Goal: Task Accomplishment & Management: Manage account settings

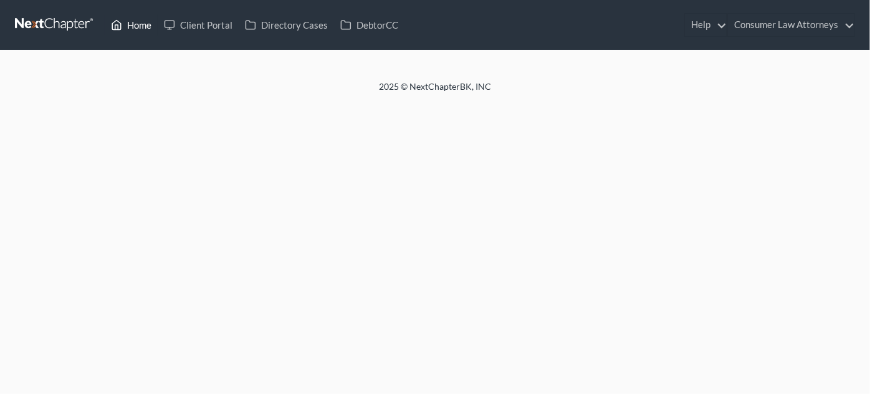
click at [136, 24] on link "Home" at bounding box center [131, 25] width 53 height 22
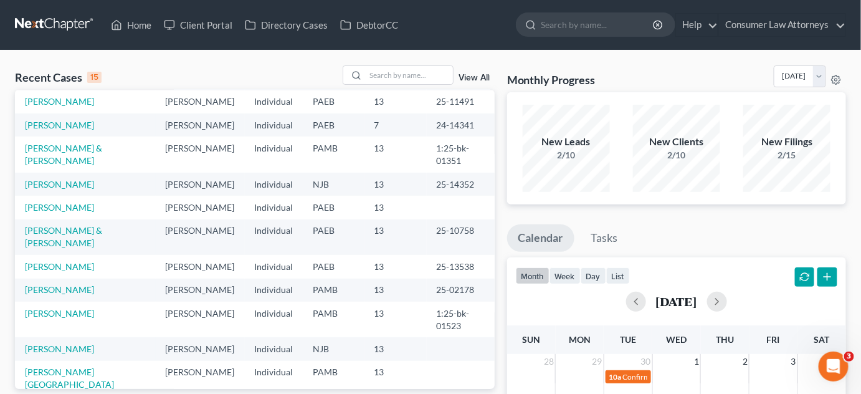
scroll to position [113, 0]
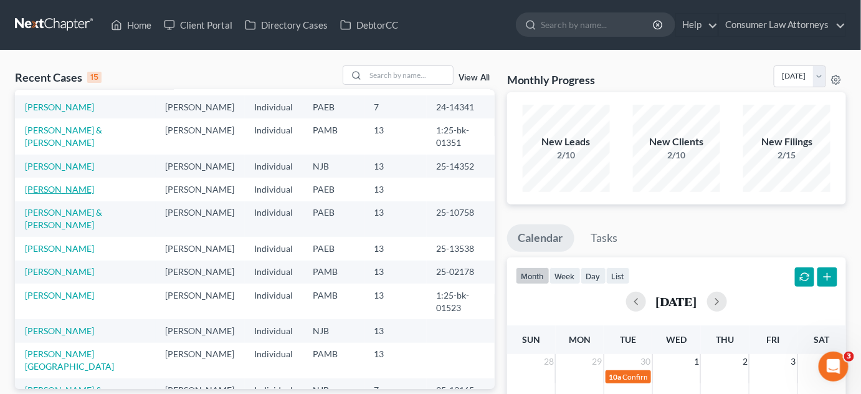
click at [83, 194] on link "Huntsinger, Christopher" at bounding box center [59, 189] width 69 height 11
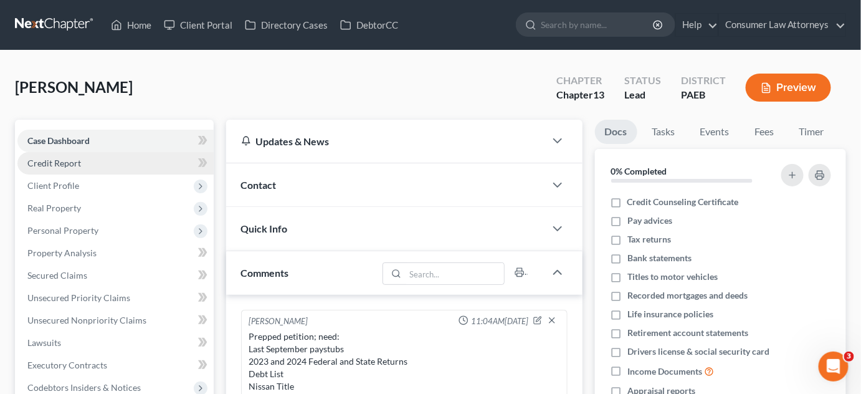
click at [128, 161] on link "Credit Report" at bounding box center [115, 163] width 196 height 22
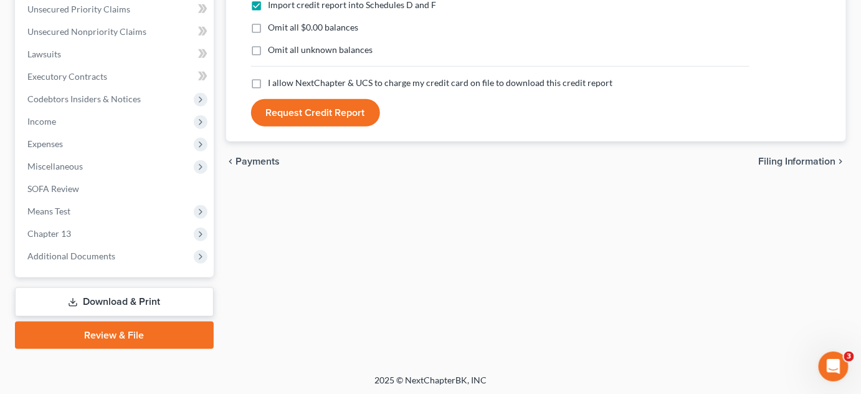
scroll to position [290, 0]
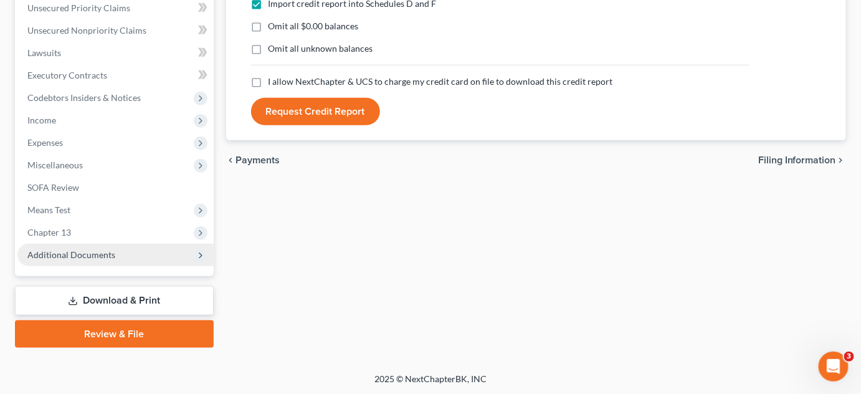
click at [104, 255] on span "Additional Documents" at bounding box center [71, 254] width 88 height 11
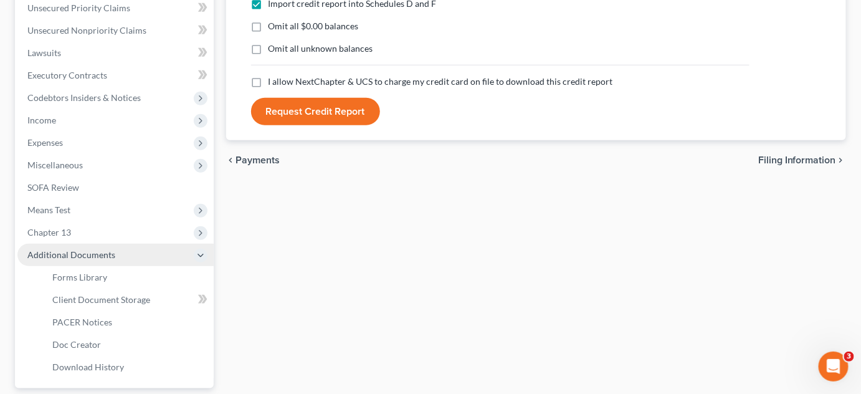
scroll to position [346, 0]
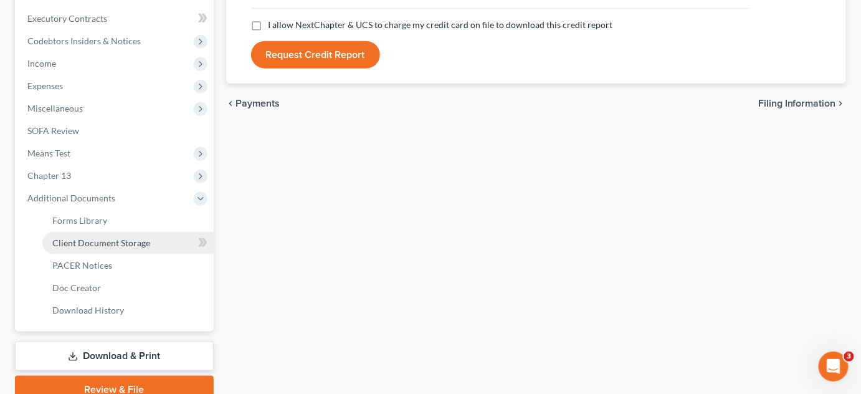
click at [106, 240] on span "Client Document Storage" at bounding box center [101, 242] width 98 height 11
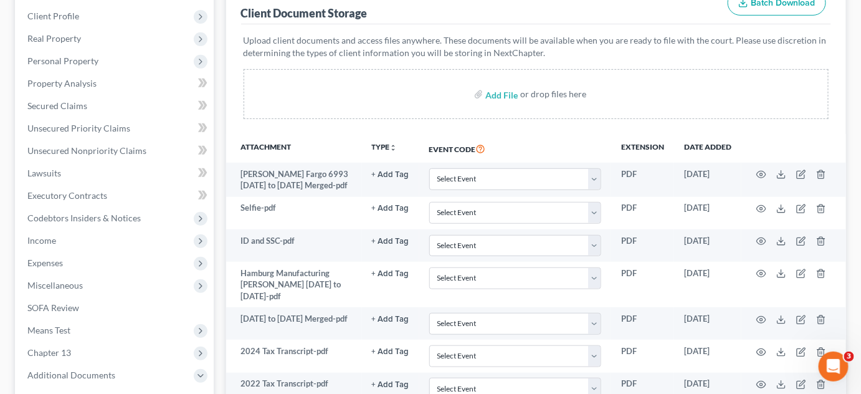
scroll to position [226, 0]
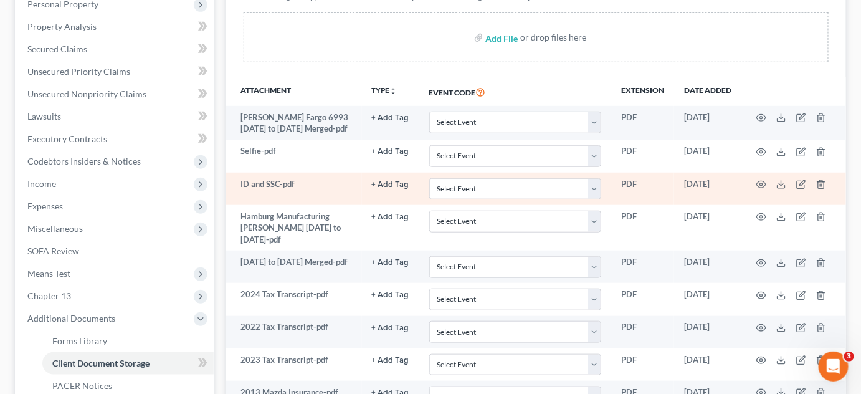
click at [265, 181] on td "ID and SSC-pdf" at bounding box center [294, 189] width 136 height 32
click at [759, 183] on icon "button" at bounding box center [761, 184] width 10 height 10
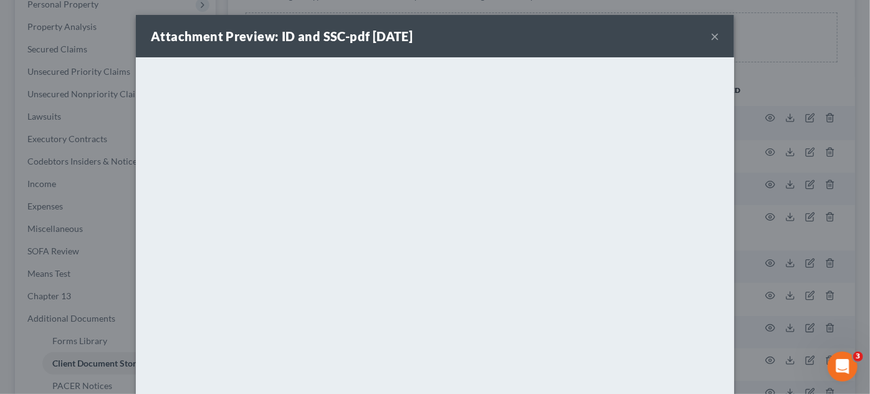
click at [710, 33] on button "×" at bounding box center [714, 36] width 9 height 15
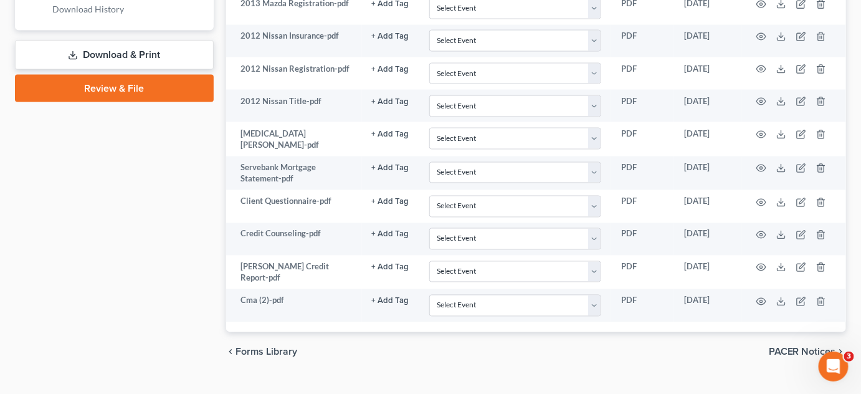
scroll to position [667, 0]
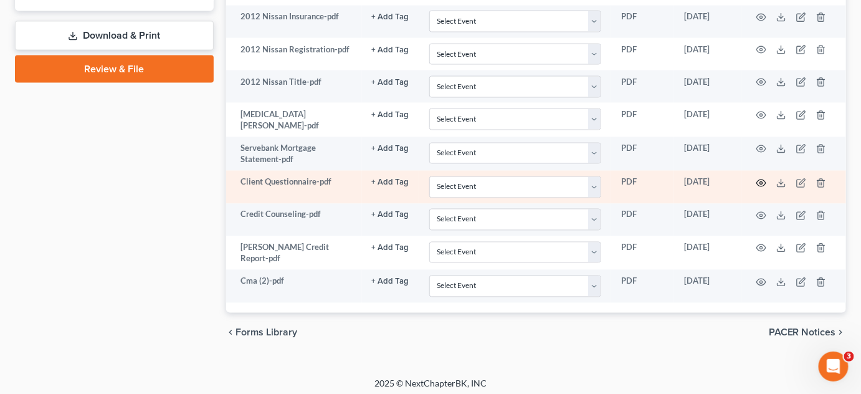
click at [761, 179] on icon "button" at bounding box center [761, 183] width 10 height 10
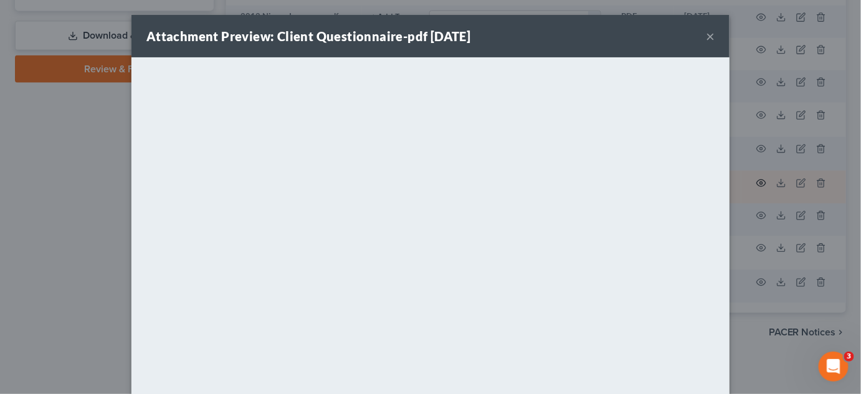
scroll to position [665, 0]
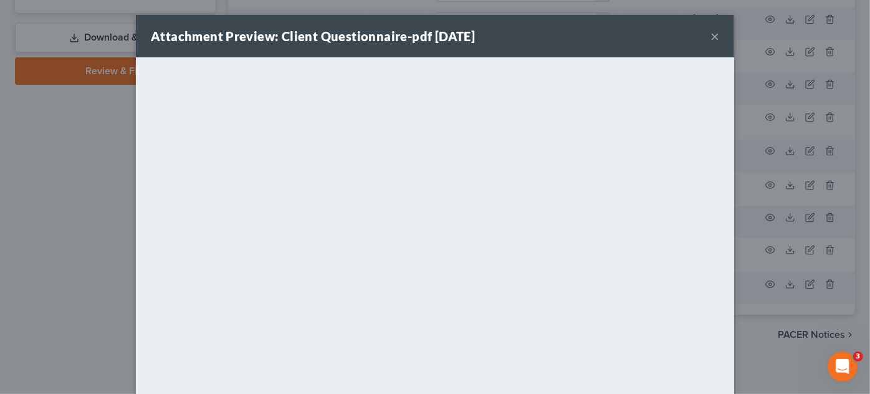
click at [710, 37] on button "×" at bounding box center [714, 36] width 9 height 15
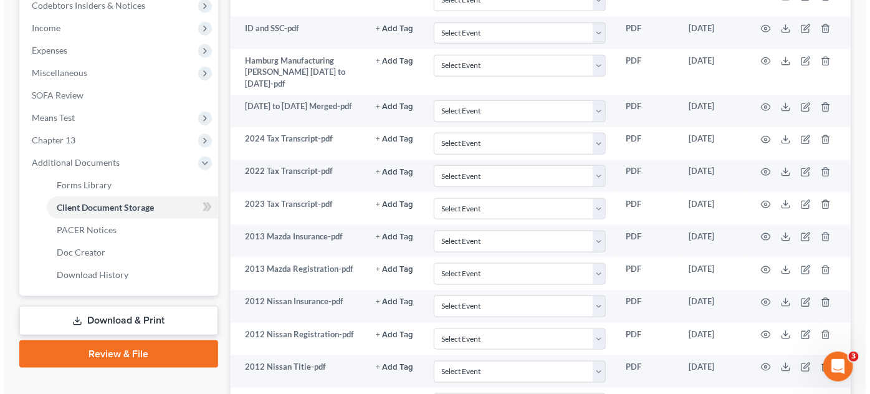
scroll to position [325, 0]
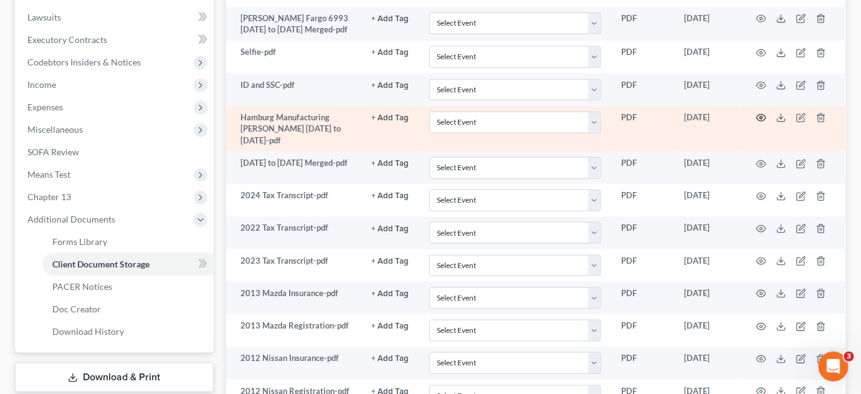
click at [760, 117] on circle "button" at bounding box center [761, 118] width 2 height 2
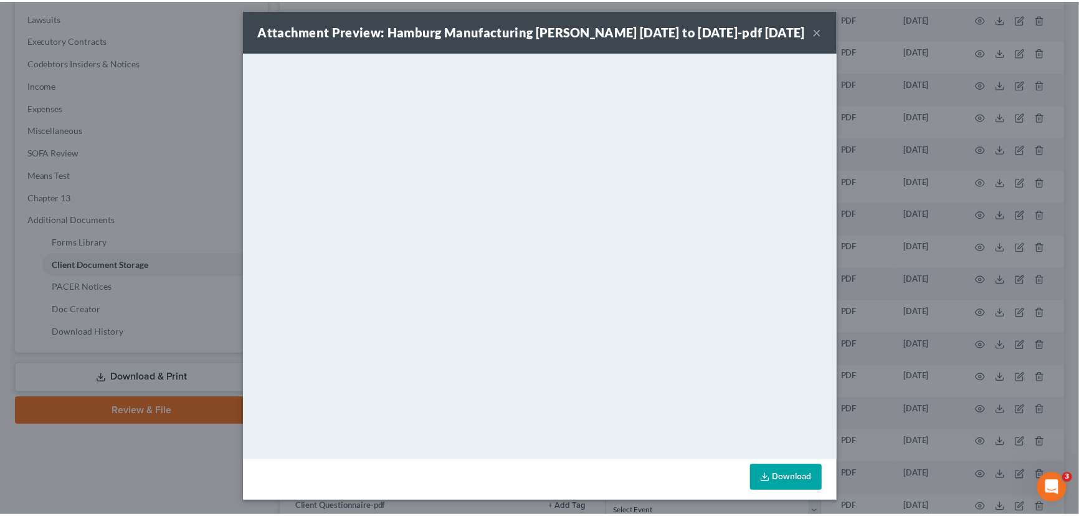
scroll to position [0, 0]
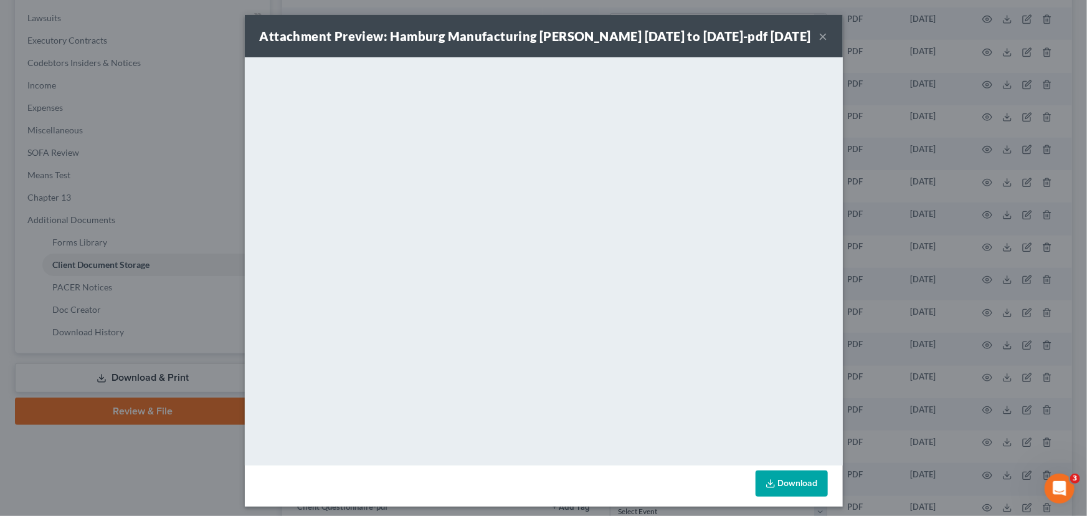
click at [819, 35] on button "×" at bounding box center [823, 36] width 9 height 15
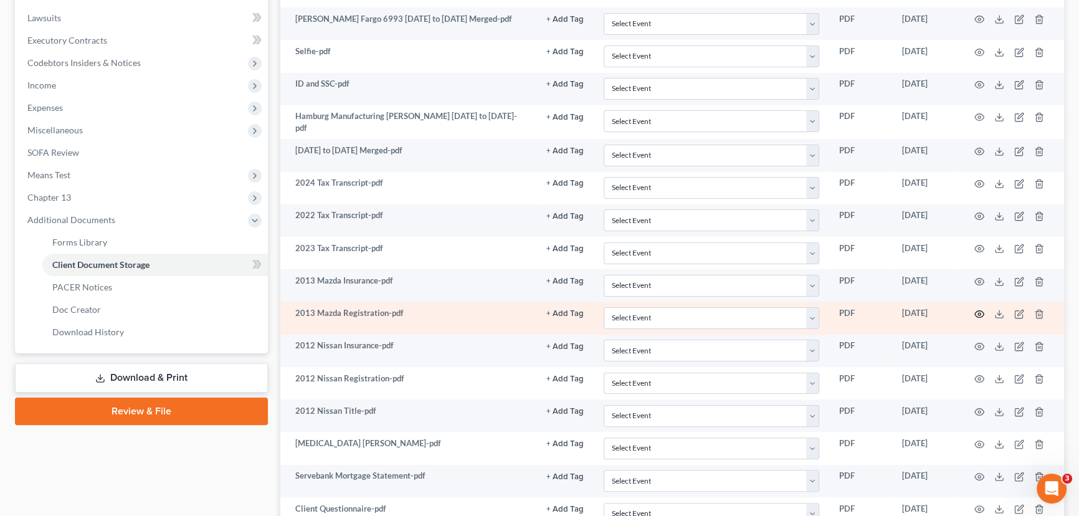
click at [869, 309] on icon "button" at bounding box center [979, 314] width 10 height 10
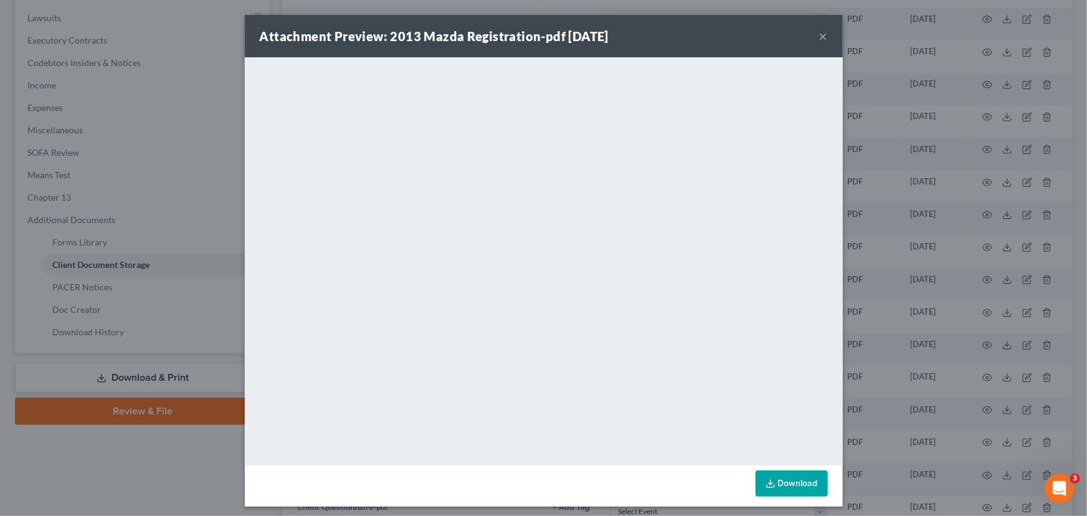
click at [819, 35] on button "×" at bounding box center [823, 36] width 9 height 15
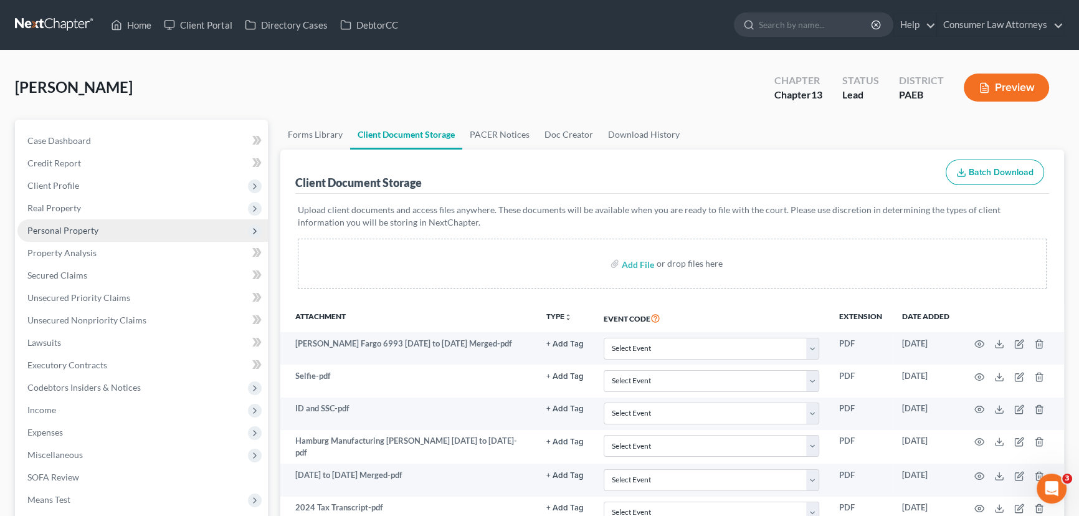
click at [145, 232] on span "Personal Property" at bounding box center [142, 230] width 250 height 22
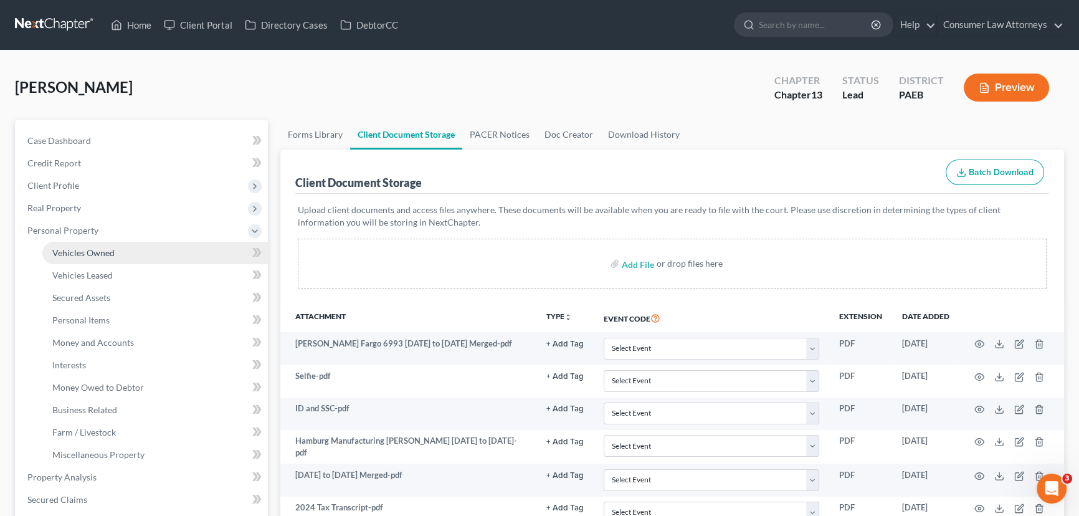
click at [138, 252] on link "Vehicles Owned" at bounding box center [155, 253] width 226 height 22
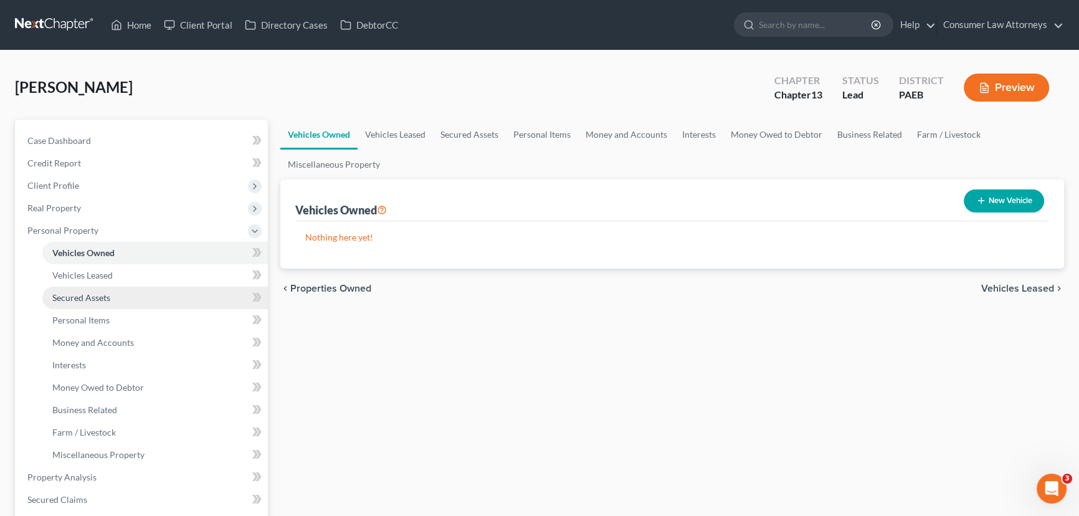
click at [136, 298] on link "Secured Assets" at bounding box center [155, 298] width 226 height 22
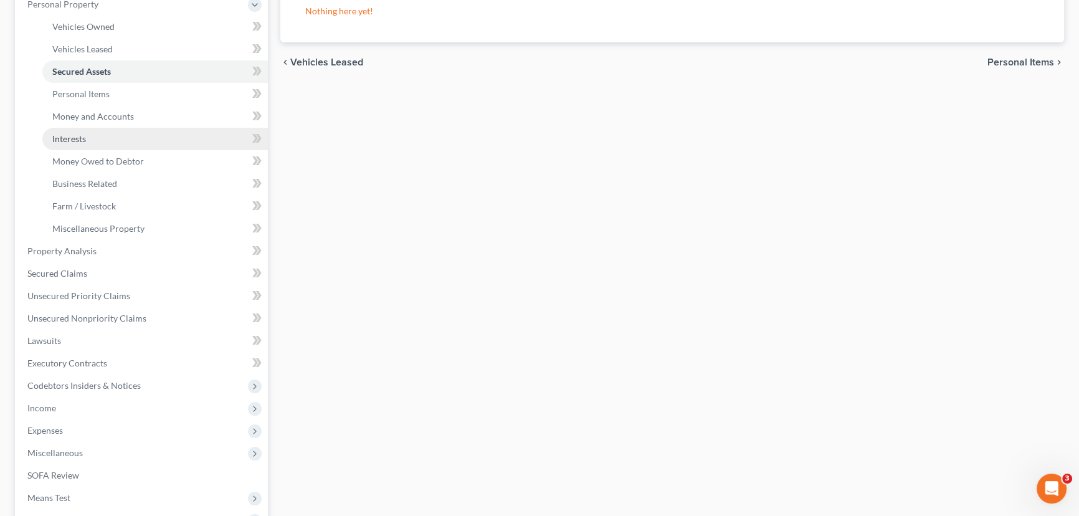
scroll to position [283, 0]
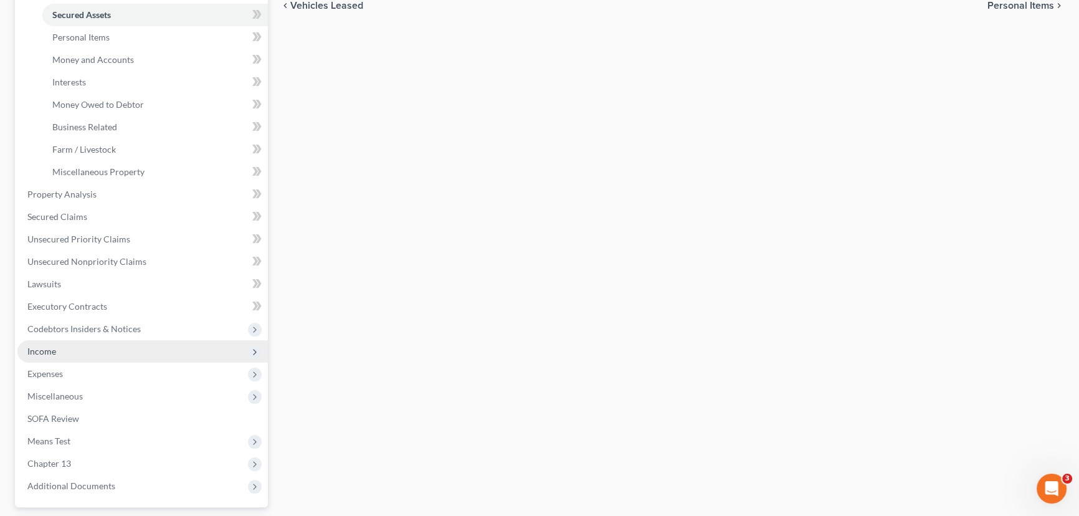
click at [123, 351] on span "Income" at bounding box center [142, 351] width 250 height 22
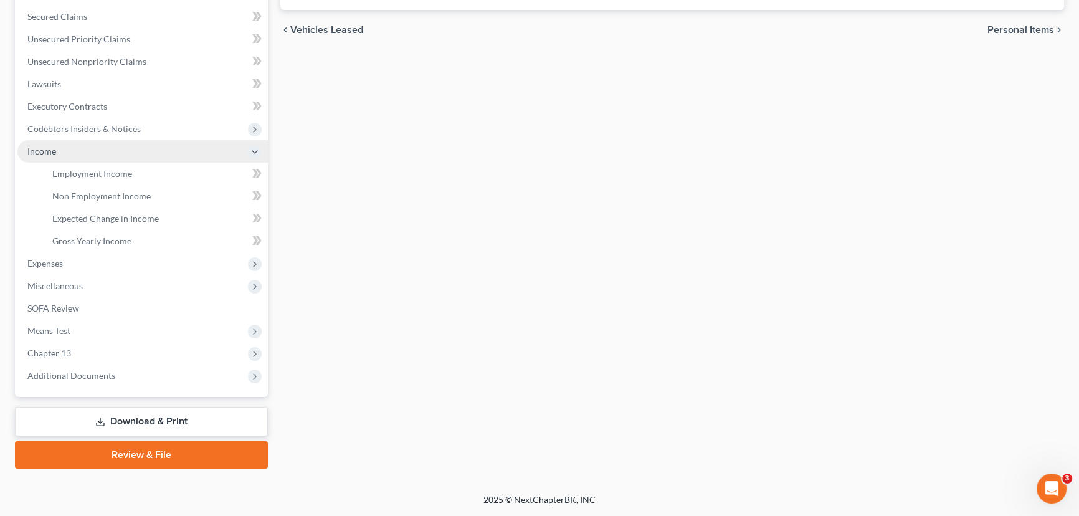
scroll to position [257, 0]
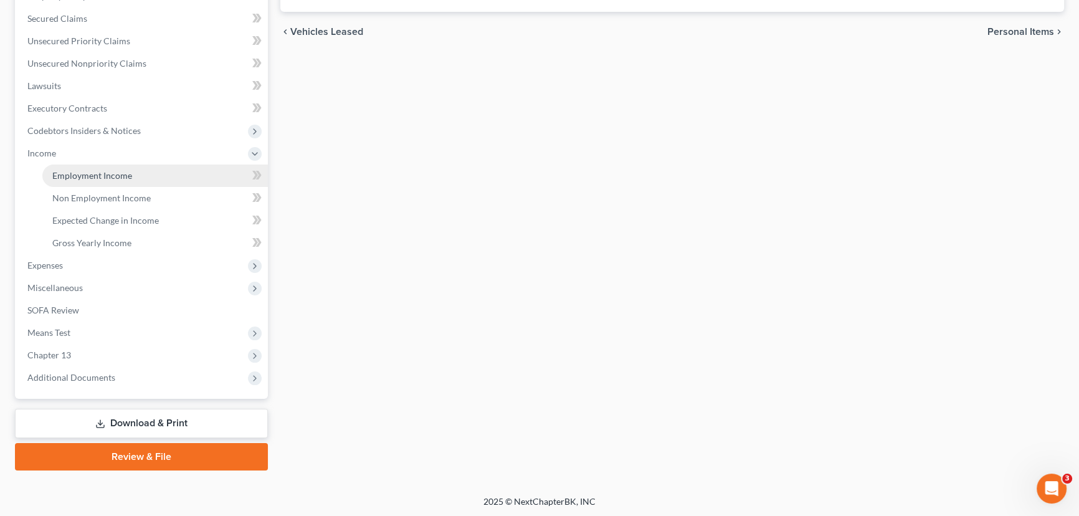
click at [141, 174] on link "Employment Income" at bounding box center [155, 175] width 226 height 22
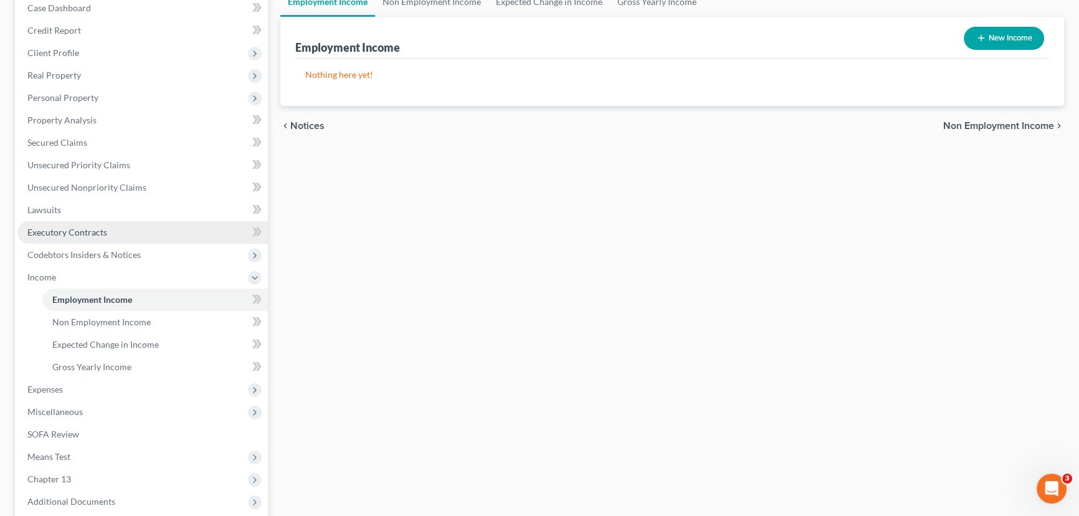
scroll to position [257, 0]
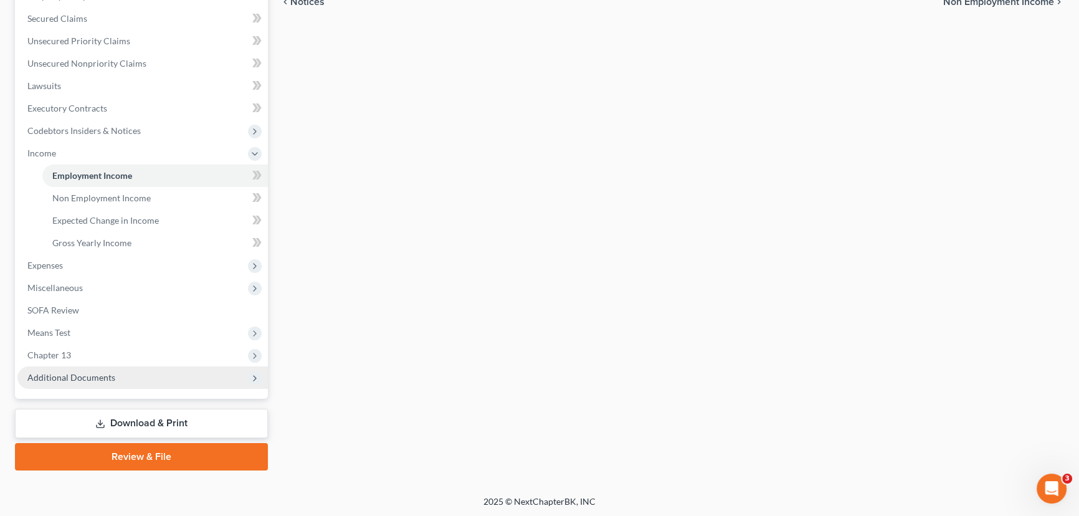
click at [158, 374] on span "Additional Documents" at bounding box center [142, 377] width 250 height 22
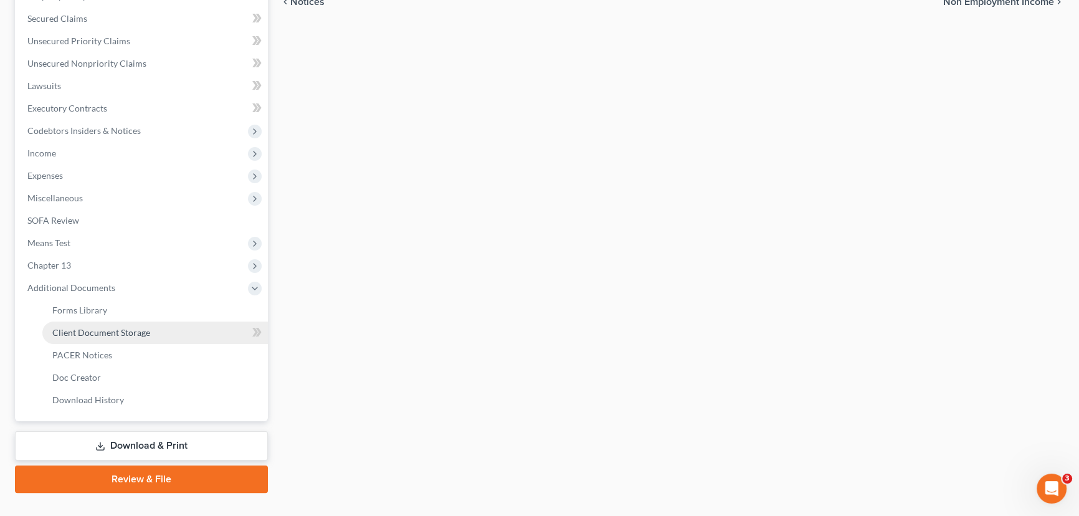
click at [158, 333] on link "Client Document Storage" at bounding box center [155, 332] width 226 height 22
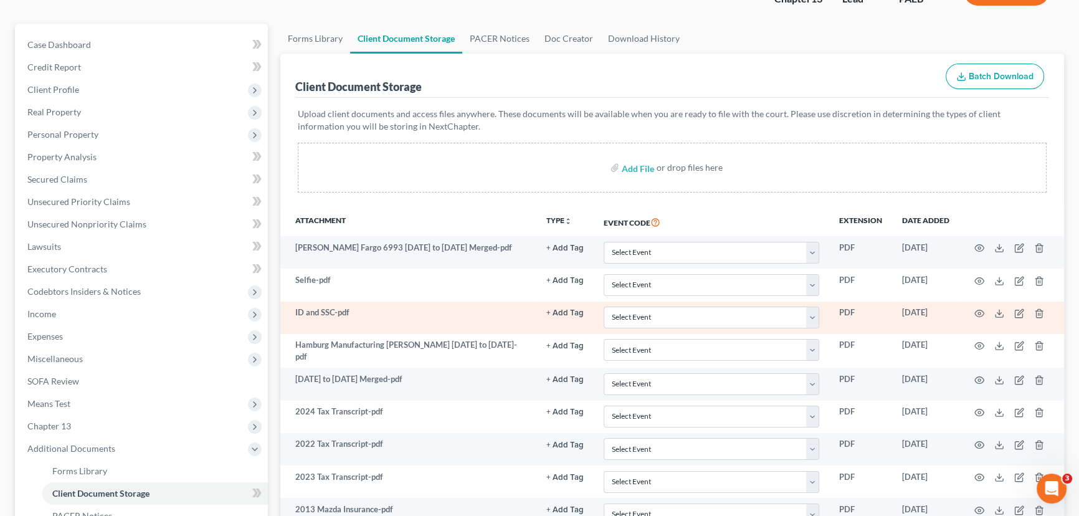
scroll to position [113, 0]
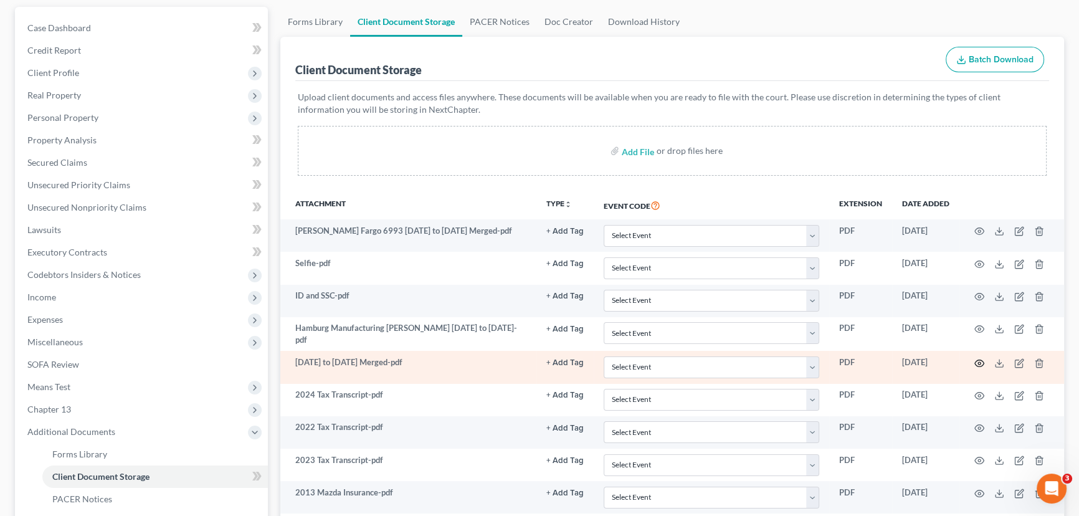
click at [869, 361] on icon "button" at bounding box center [979, 363] width 10 height 10
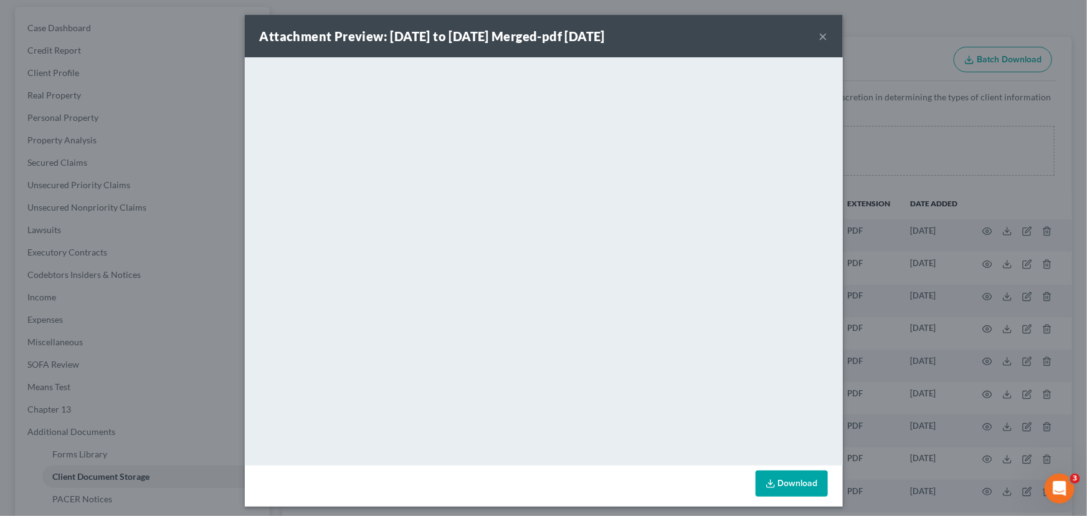
click at [823, 34] on button "×" at bounding box center [823, 36] width 9 height 15
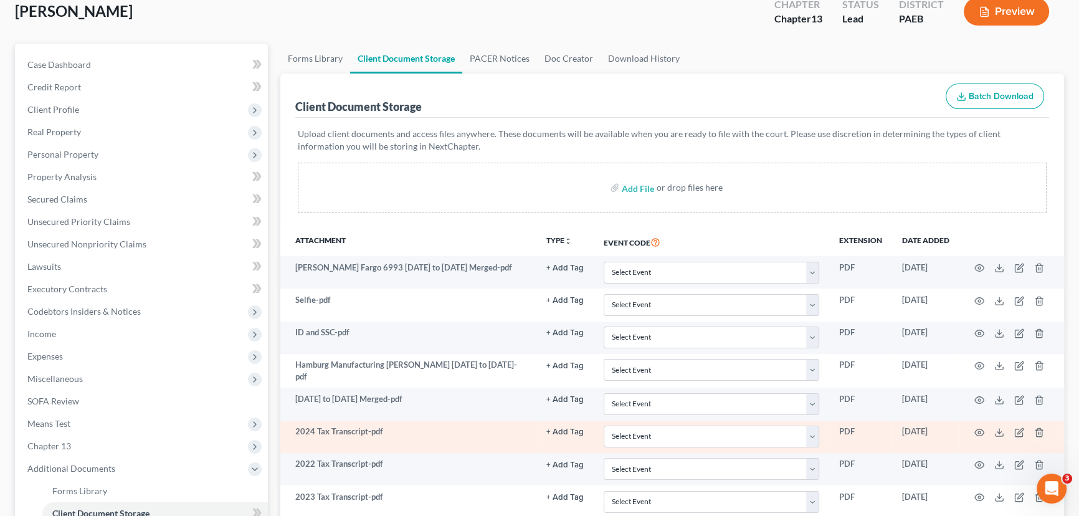
scroll to position [0, 0]
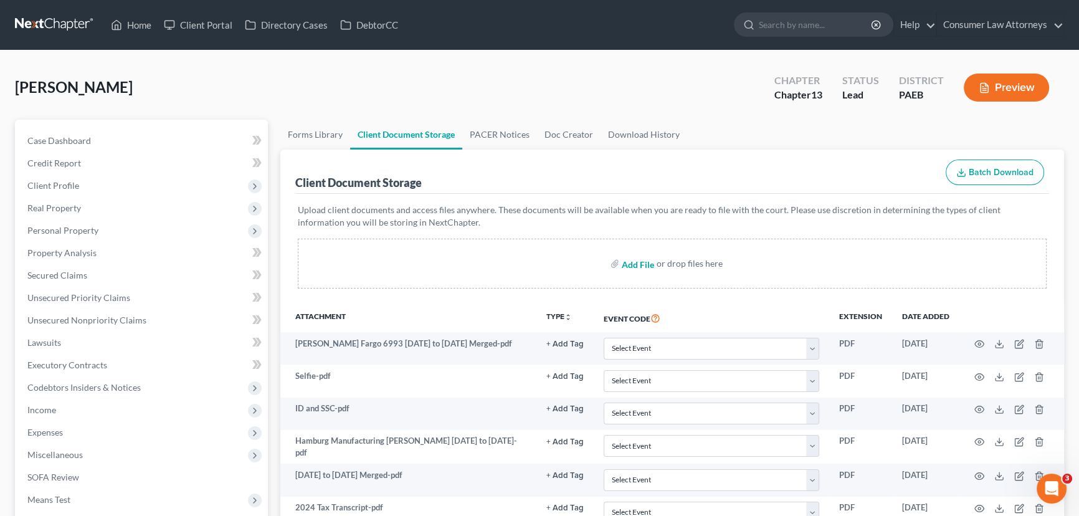
click at [634, 262] on input "file" at bounding box center [637, 263] width 30 height 22
click at [632, 264] on input "file" at bounding box center [637, 263] width 30 height 22
type input "C:\fakepath\CMA Huntsinger.pdf"
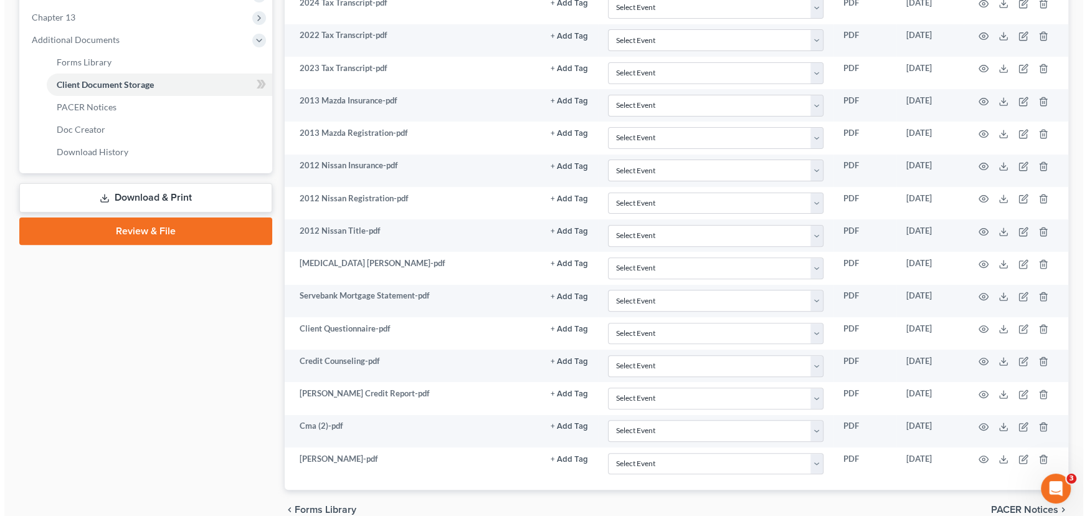
scroll to position [561, 0]
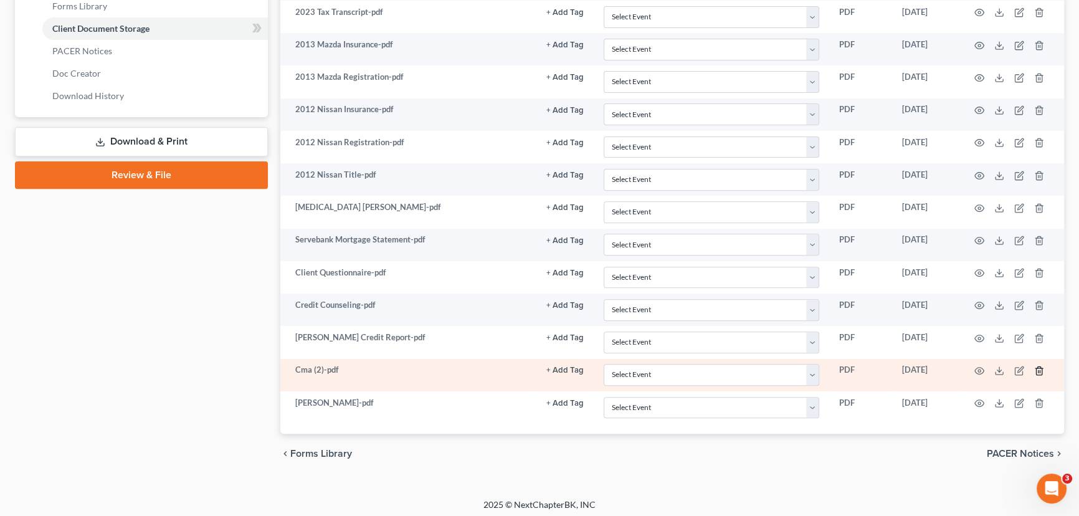
click at [869, 366] on icon "button" at bounding box center [1039, 370] width 6 height 8
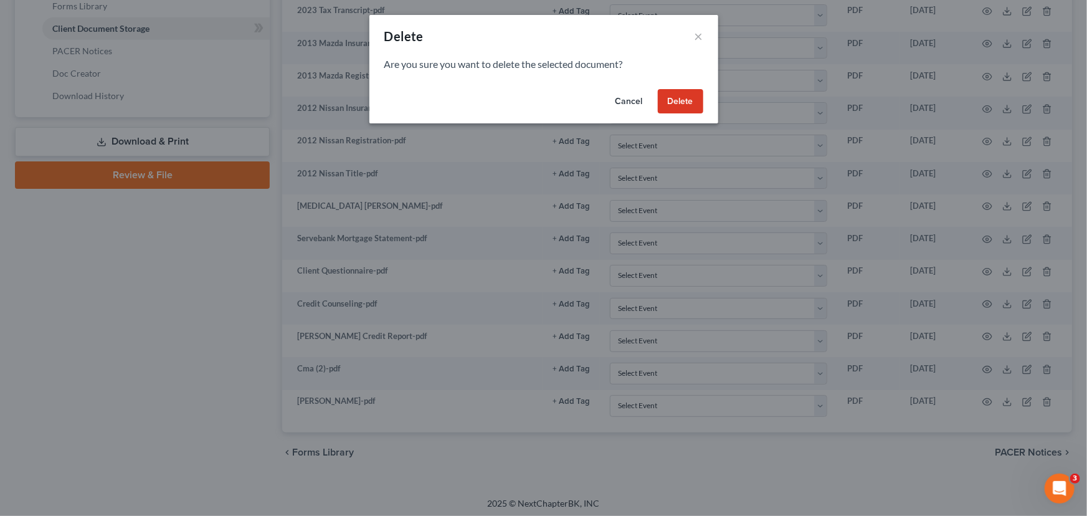
click at [675, 97] on button "Delete" at bounding box center [680, 101] width 45 height 25
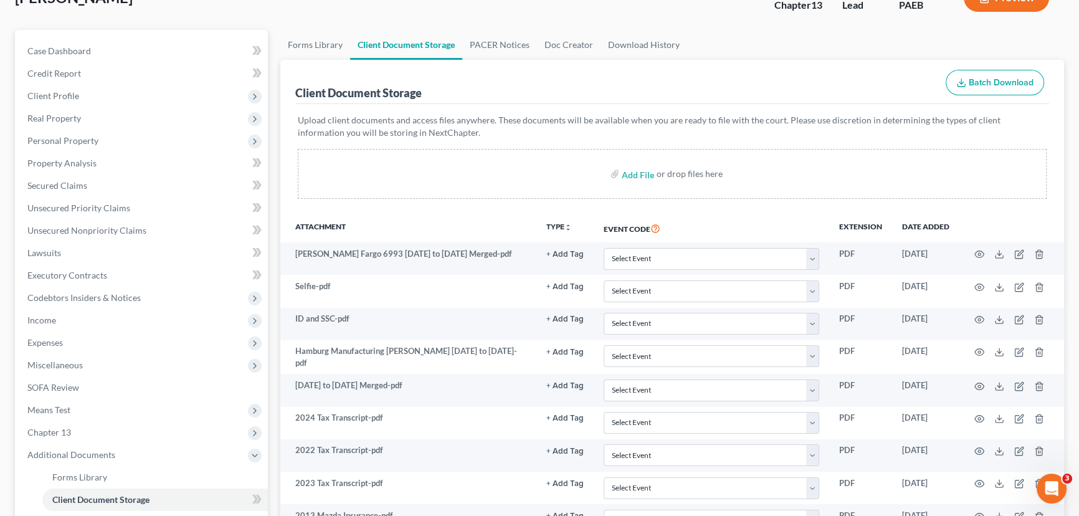
scroll to position [0, 0]
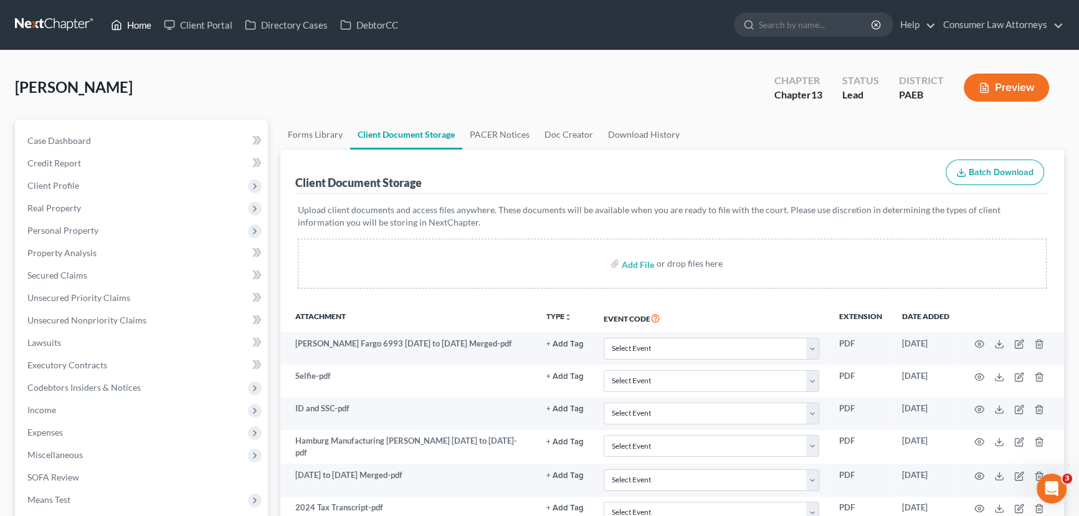
click at [143, 24] on link "Home" at bounding box center [131, 25] width 53 height 22
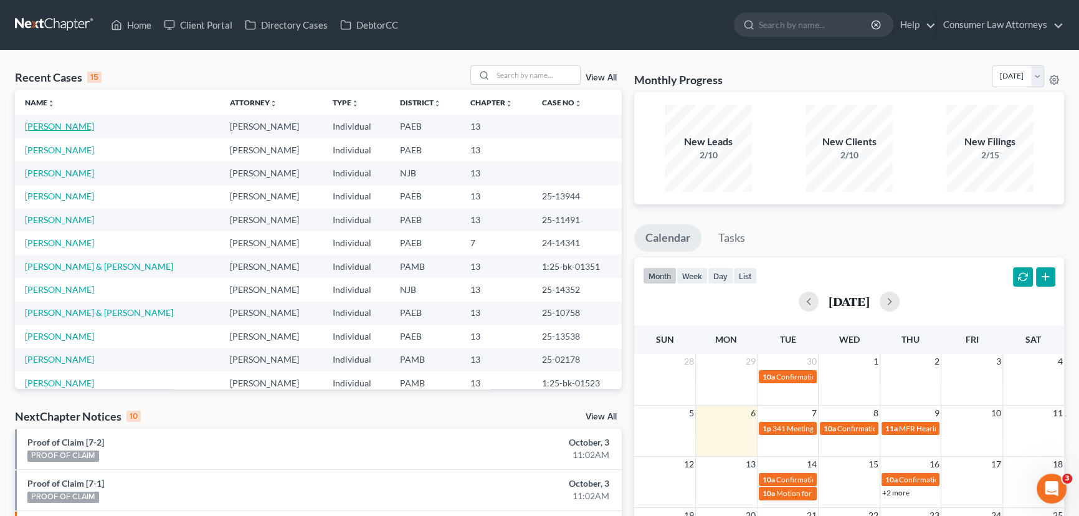
click at [72, 126] on link "Huntsinger, Christopher" at bounding box center [59, 126] width 69 height 11
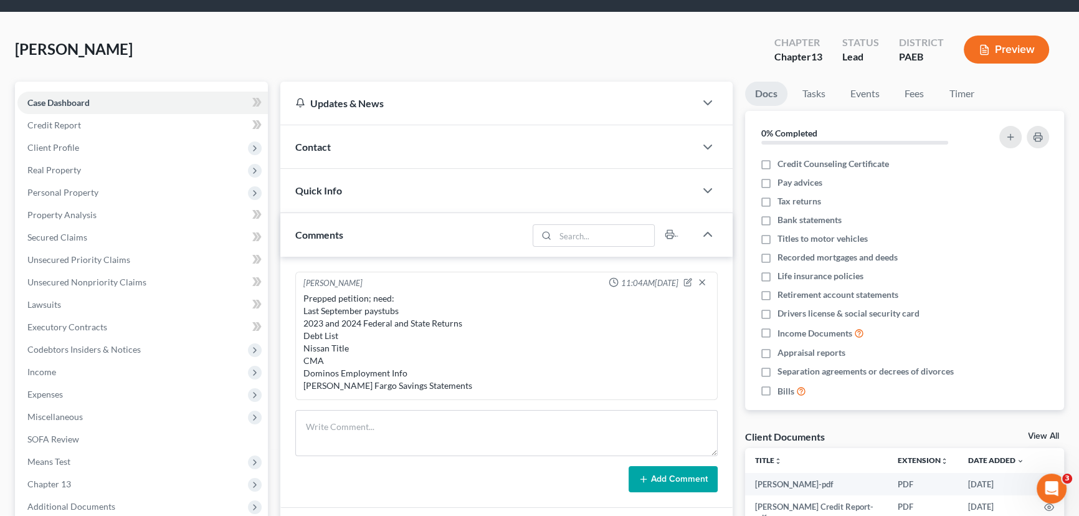
scroll to position [56, 0]
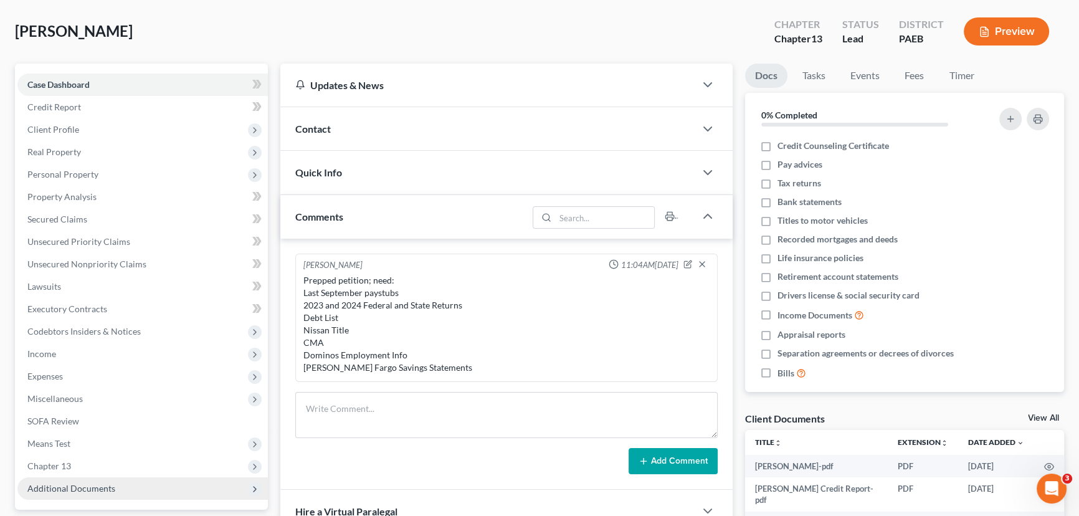
click at [129, 393] on span "Additional Documents" at bounding box center [142, 488] width 250 height 22
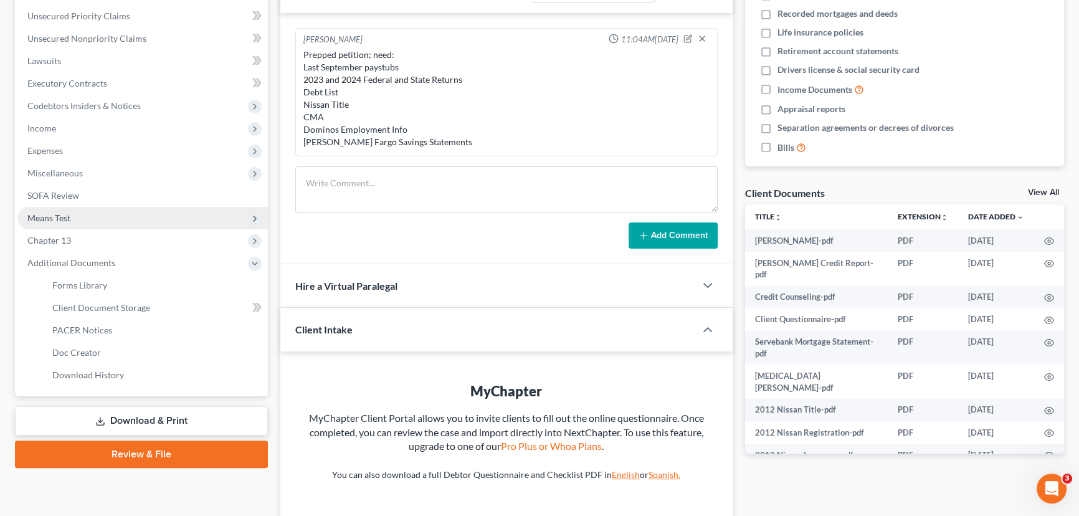
scroll to position [283, 0]
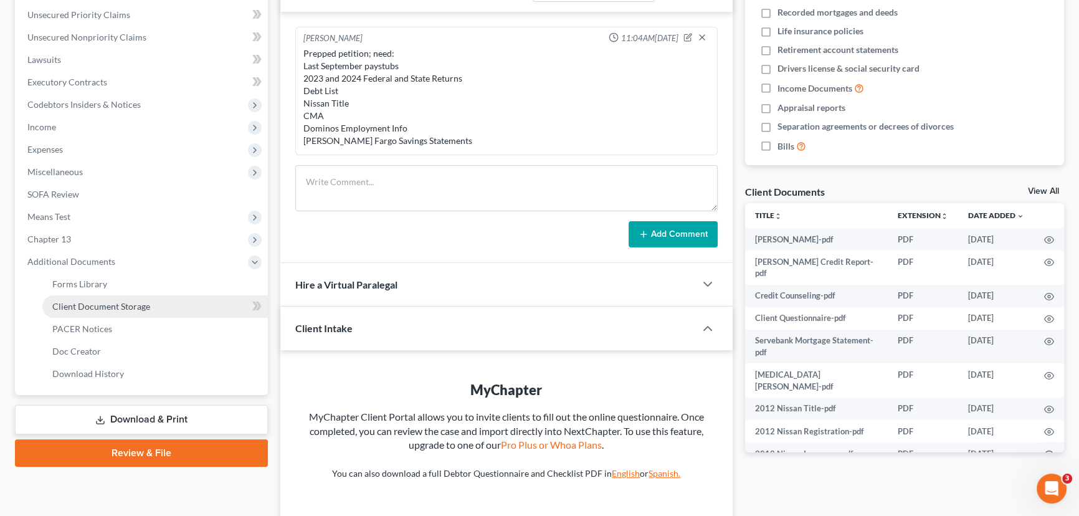
click at [194, 308] on link "Client Document Storage" at bounding box center [155, 306] width 226 height 22
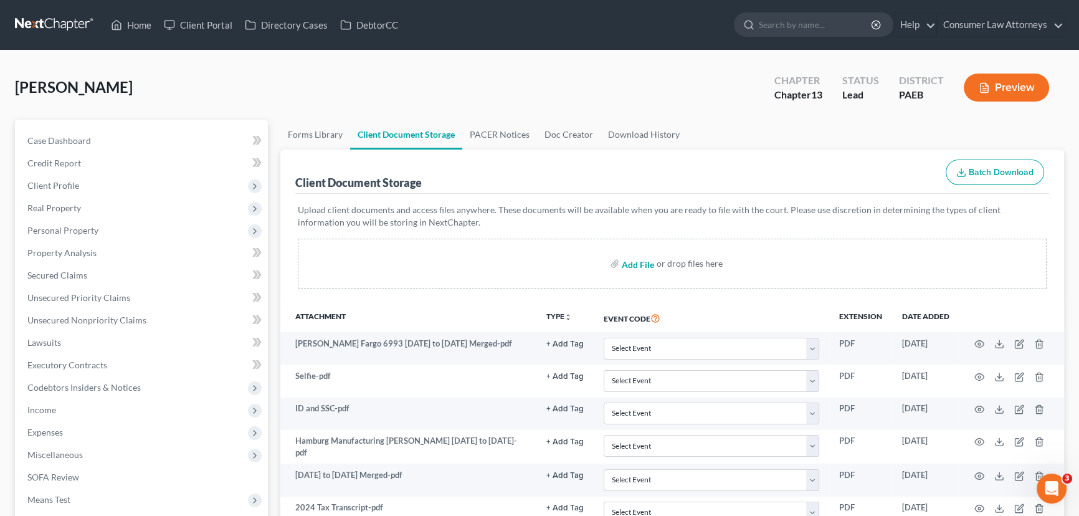
click at [638, 264] on input "file" at bounding box center [637, 263] width 30 height 22
type input "C:\fakepath\Christopher W Huntsinger.pdf"
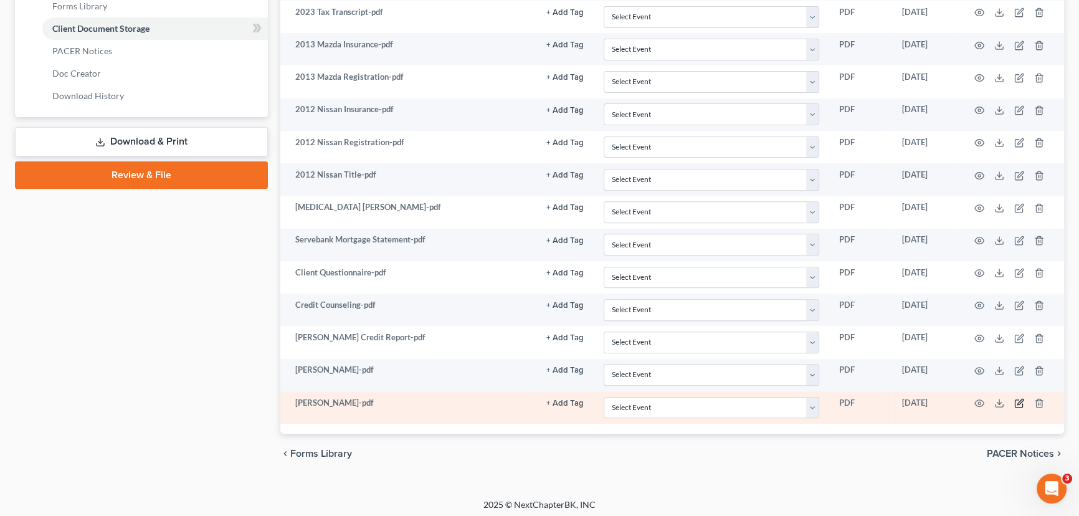
click at [869, 393] on icon "button" at bounding box center [1019, 403] width 10 height 10
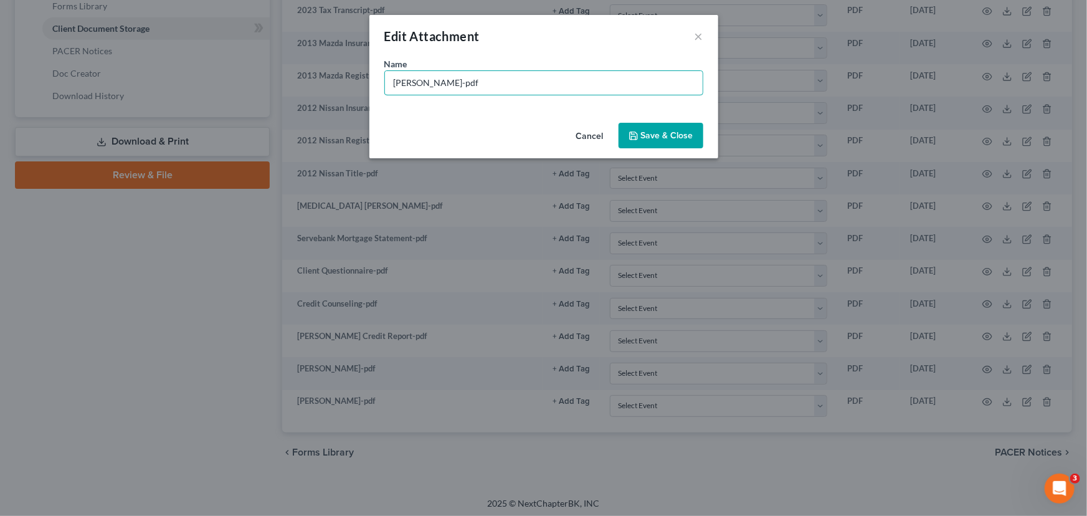
drag, startPoint x: 536, startPoint y: 77, endPoint x: 173, endPoint y: 56, distance: 363.8
click at [178, 62] on div "Edit Attachment × Name * Christopher W Huntsinger-pdf Cancel Save & Close" at bounding box center [543, 258] width 1087 height 516
click at [391, 79] on input "Hamburg Manufacturing 9.25.25" at bounding box center [544, 83] width 318 height 24
type input "PS - Hamburg Manufacturing 9.25.25"
click at [663, 133] on span "Save & Close" at bounding box center [667, 135] width 52 height 11
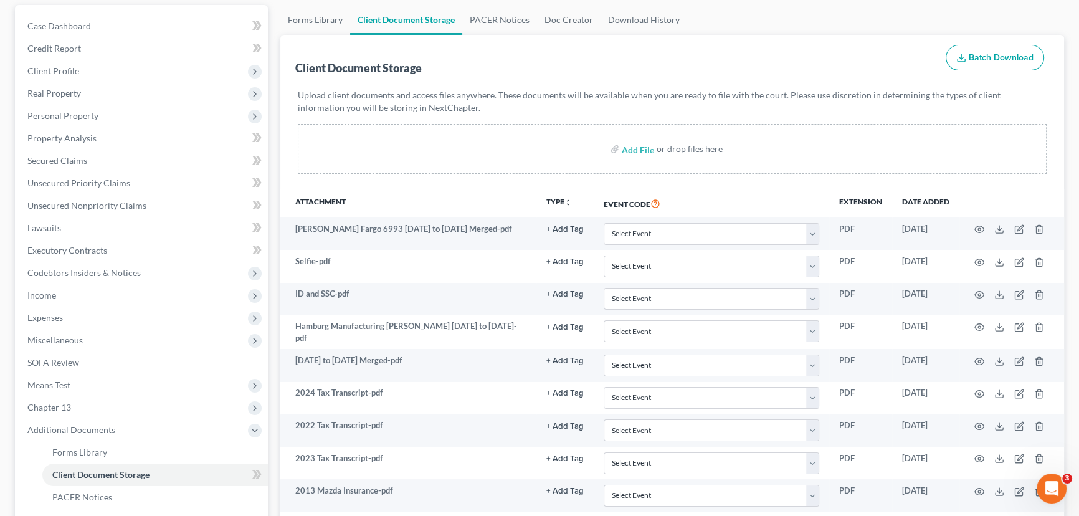
scroll to position [108, 0]
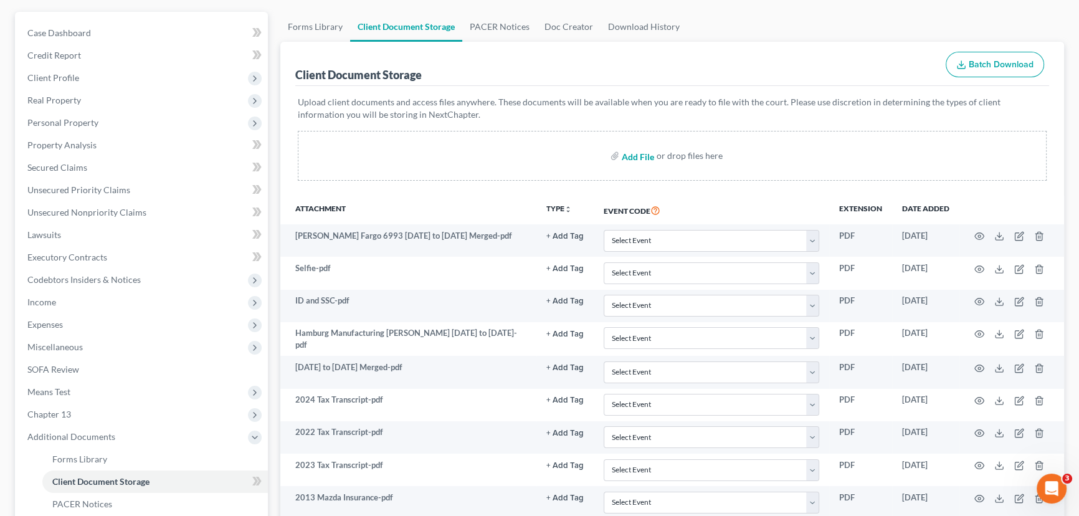
click at [629, 151] on input "file" at bounding box center [637, 156] width 30 height 22
type input "C:\fakepath\Mazda title .pdf"
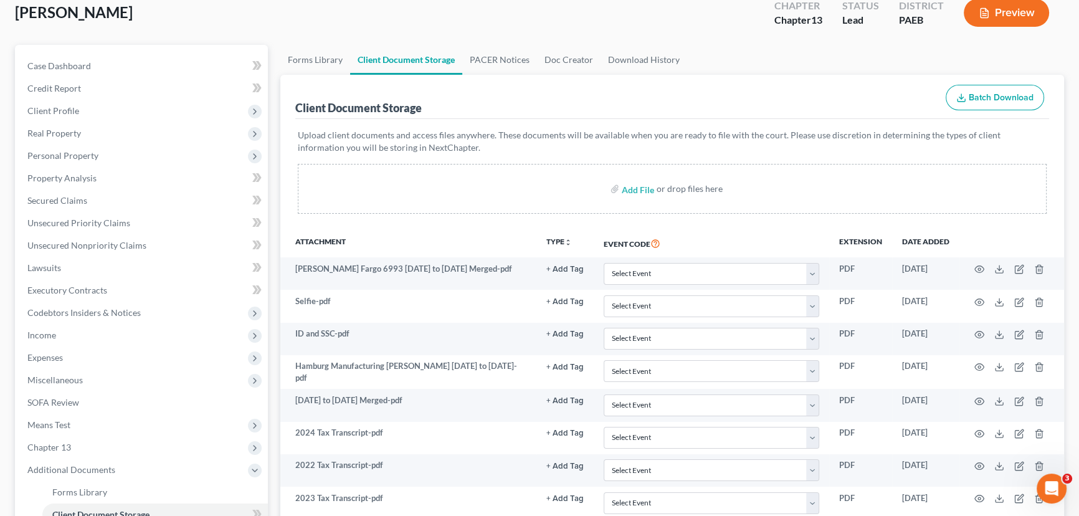
scroll to position [0, 0]
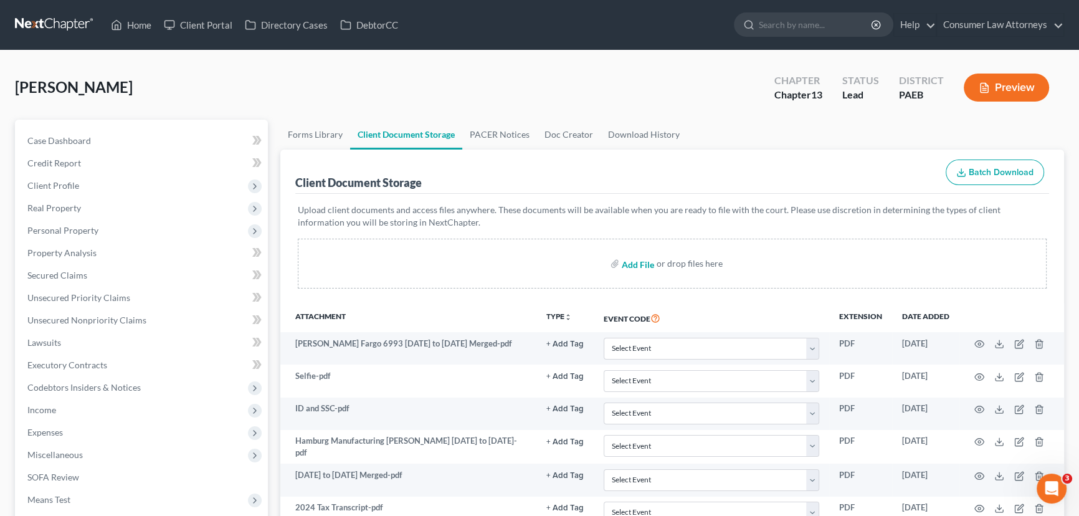
click at [637, 264] on input "file" at bounding box center [637, 263] width 30 height 22
click at [636, 262] on input "file" at bounding box center [637, 263] width 30 height 22
type input "C:\fakepath\Domino’s 925.pdf"
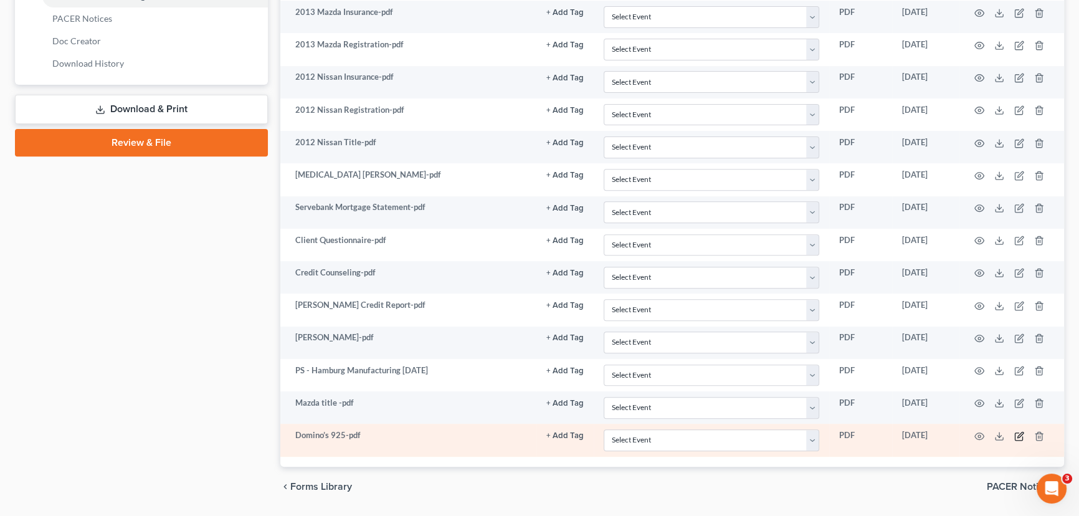
click at [869, 393] on icon "button" at bounding box center [1020, 435] width 6 height 6
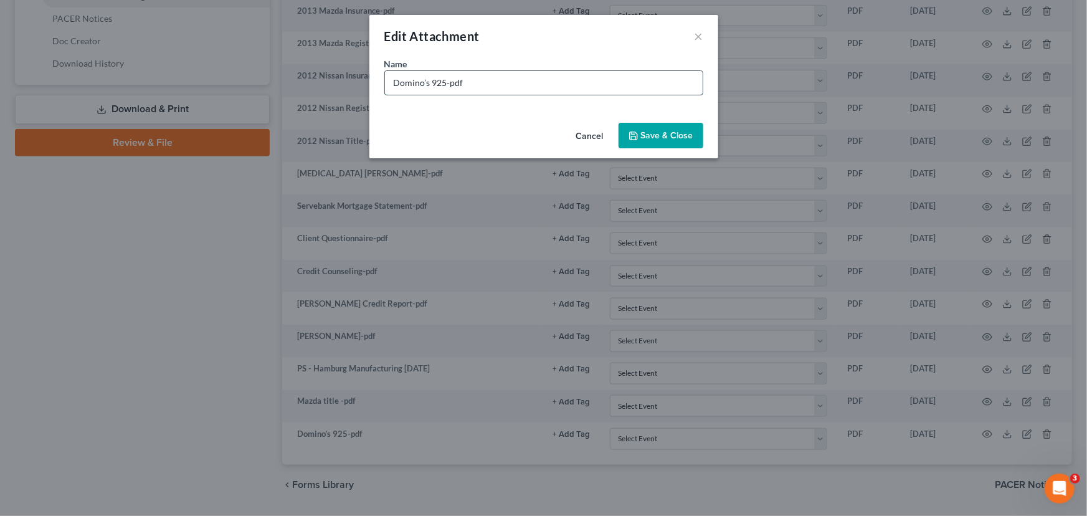
click at [393, 82] on input "Domino’s 925-pdf" at bounding box center [544, 83] width 318 height 24
drag, startPoint x: 483, startPoint y: 80, endPoint x: 462, endPoint y: 82, distance: 21.8
click at [462, 82] on input "PS - Domino’s 925-pdf" at bounding box center [544, 83] width 318 height 24
type input "PS - Domino’s 9.25.25"
click at [650, 135] on span "Save & Close" at bounding box center [667, 135] width 52 height 11
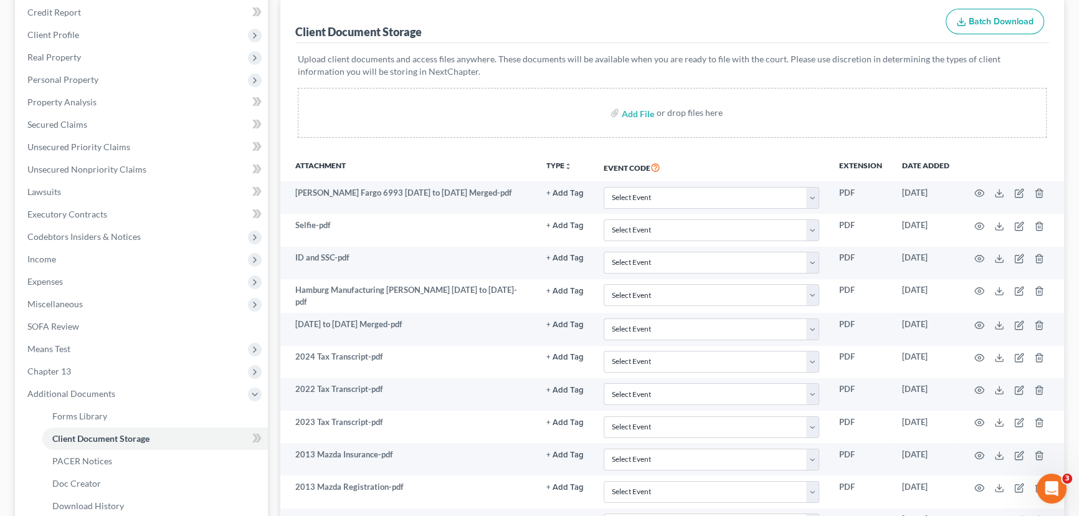
scroll to position [0, 0]
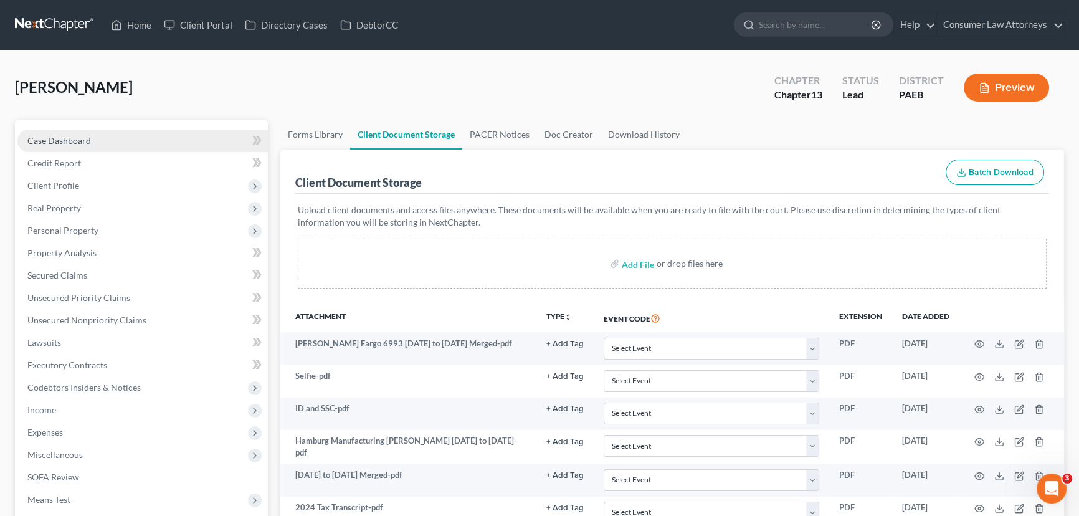
click at [74, 138] on span "Case Dashboard" at bounding box center [59, 140] width 64 height 11
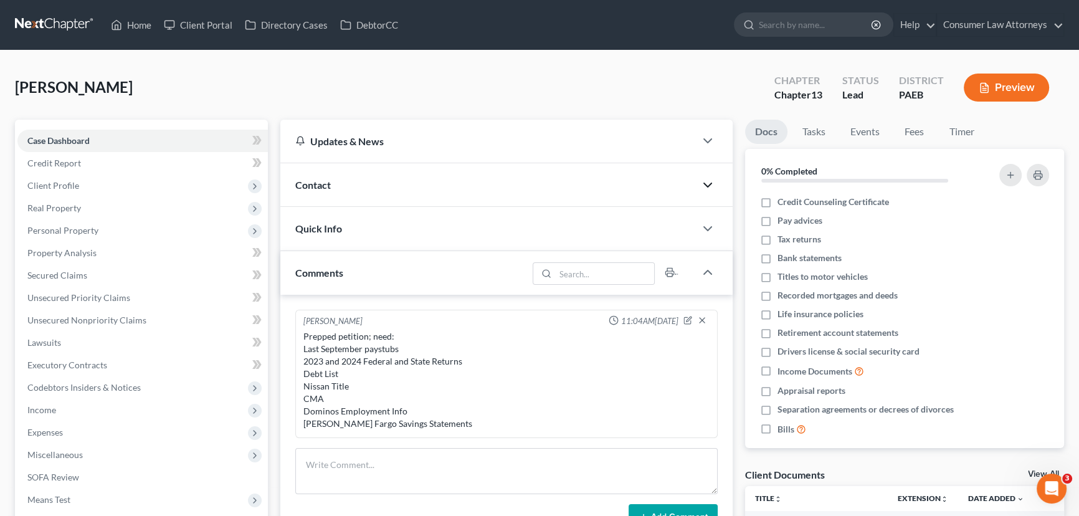
click at [702, 181] on icon "button" at bounding box center [707, 185] width 15 height 15
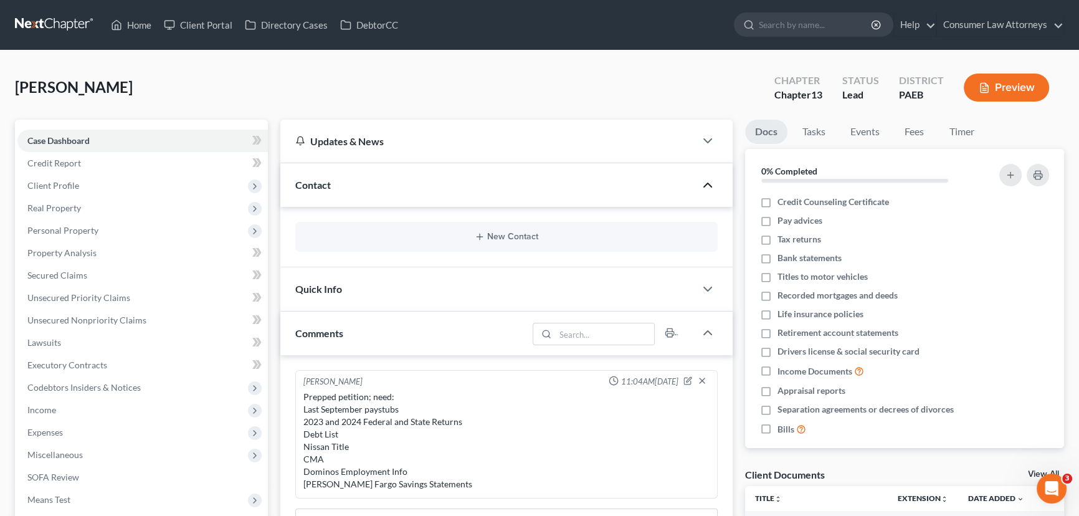
click at [303, 393] on div "Prepped petition; need: Last September paystubs 2023 and 2024 Federal and State…" at bounding box center [506, 441] width 406 height 100
click at [689, 380] on icon "button" at bounding box center [687, 380] width 9 height 9
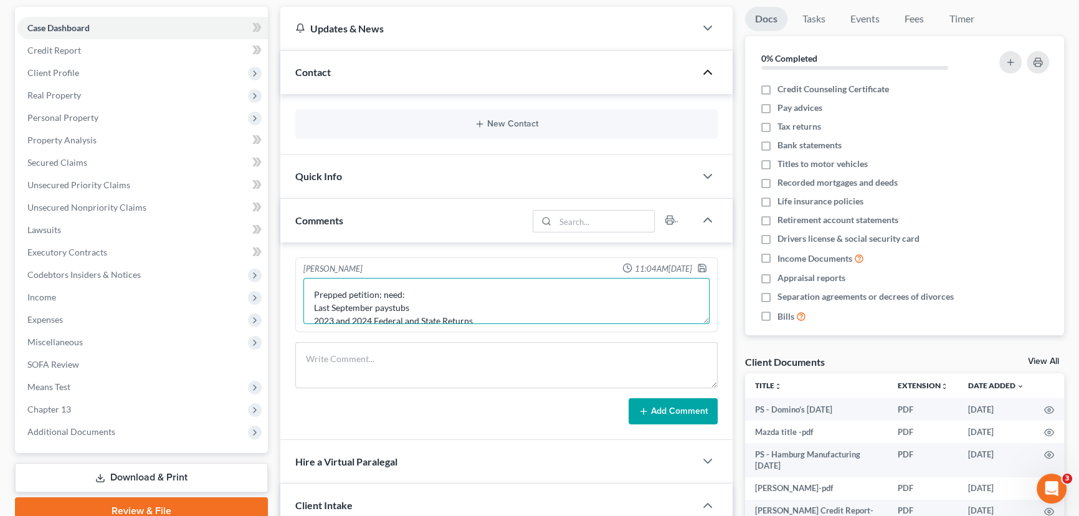
click at [312, 305] on textarea "Prepped petition; need: Last September paystubs 2023 and 2024 Federal and State…" at bounding box center [506, 301] width 406 height 46
type textarea "Prepped petition; need: (GOT) Last September paystubs (GOT 2023) 2023 and 2024 …"
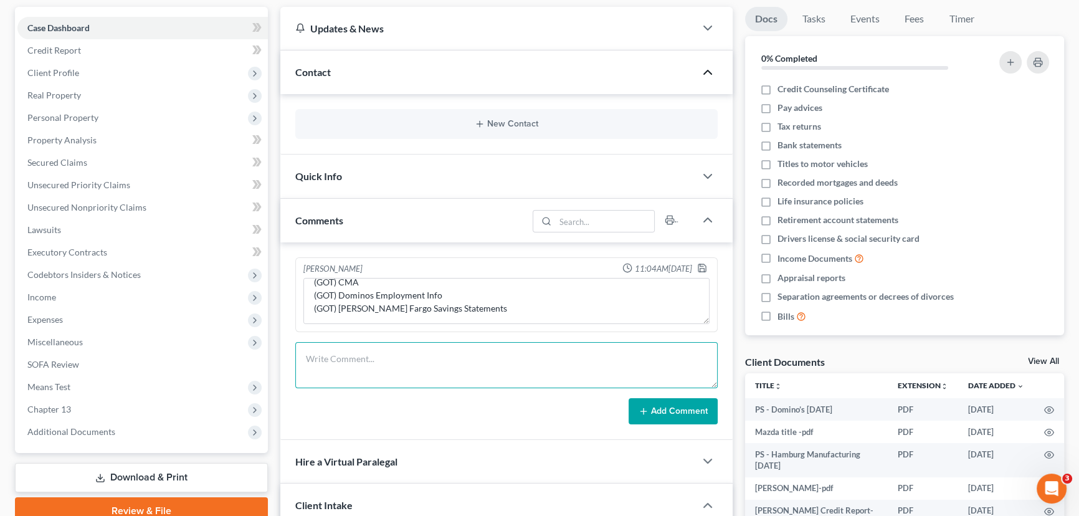
click at [478, 366] on textarea at bounding box center [506, 365] width 422 height 46
click at [703, 264] on polyline "button" at bounding box center [701, 265] width 3 height 2
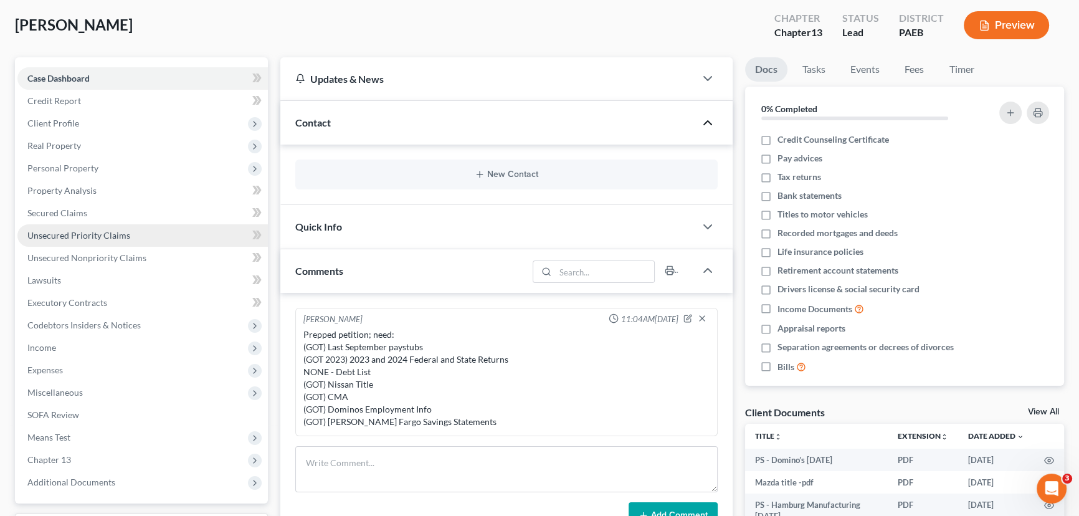
scroll to position [0, 0]
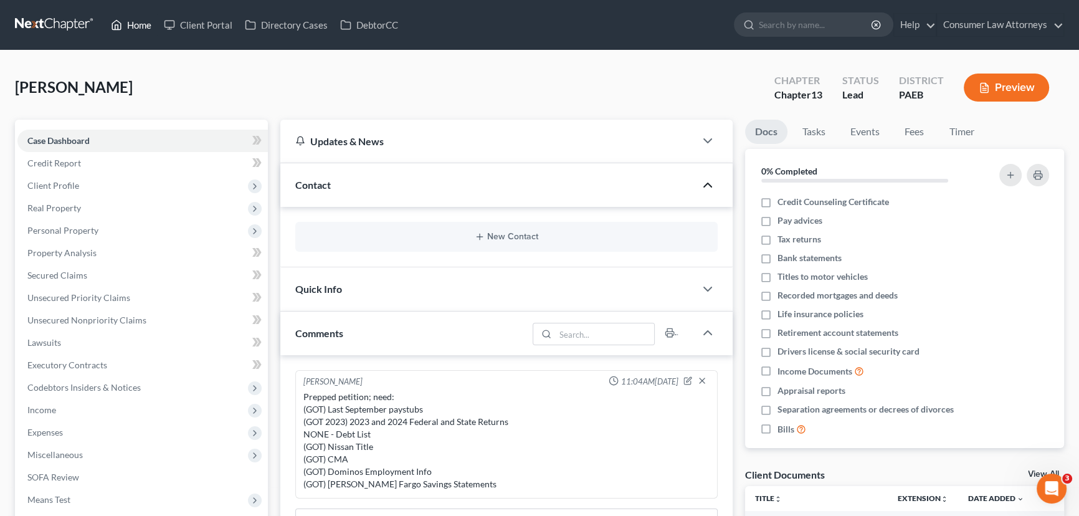
click at [142, 27] on link "Home" at bounding box center [131, 25] width 53 height 22
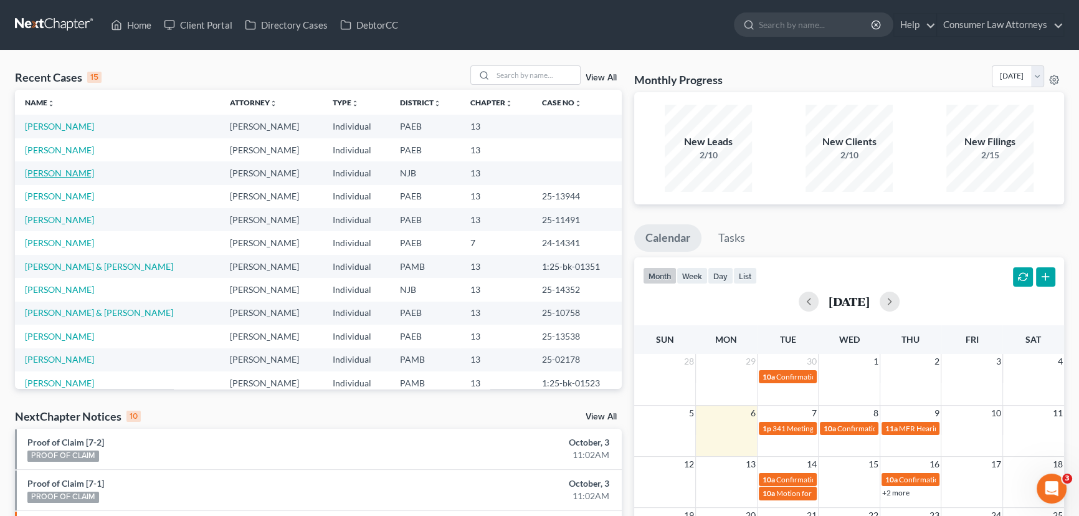
click at [71, 173] on link "Nelson, Regina" at bounding box center [59, 173] width 69 height 11
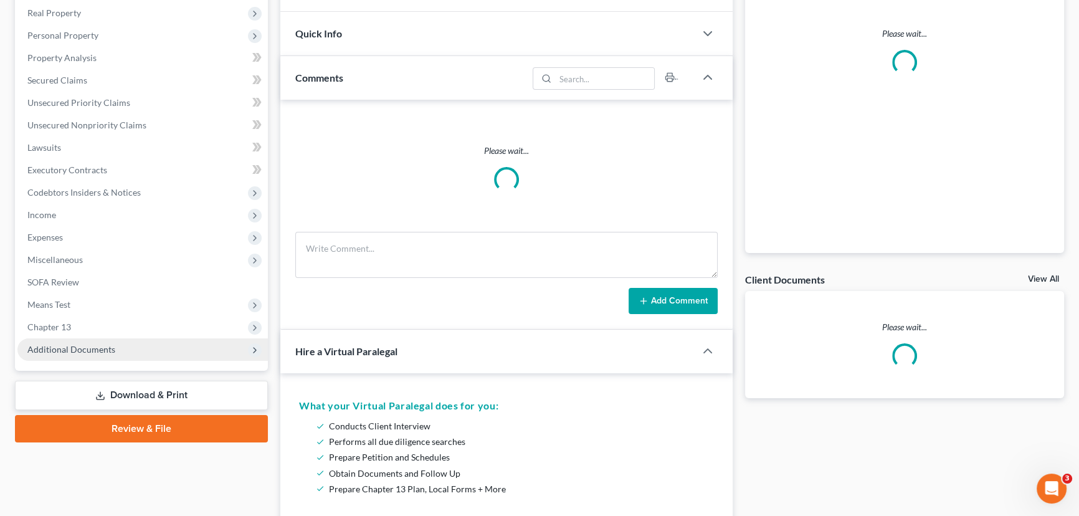
scroll to position [283, 0]
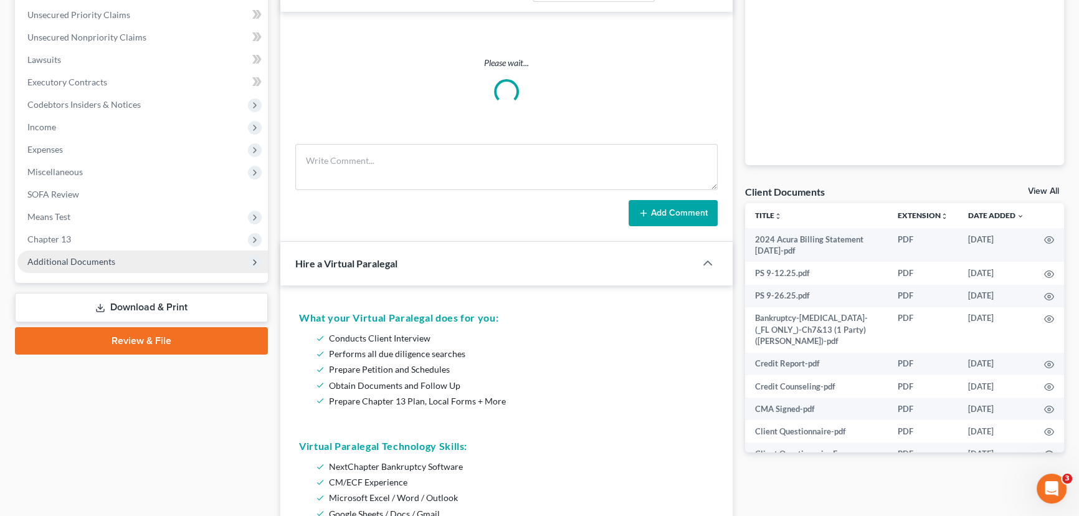
click at [108, 257] on span "Additional Documents" at bounding box center [71, 261] width 88 height 11
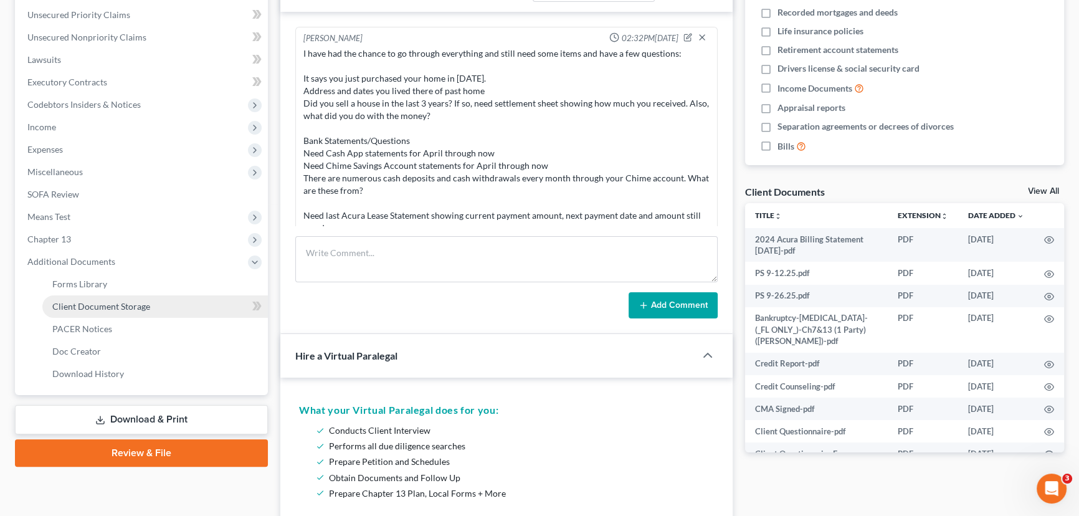
scroll to position [125, 0]
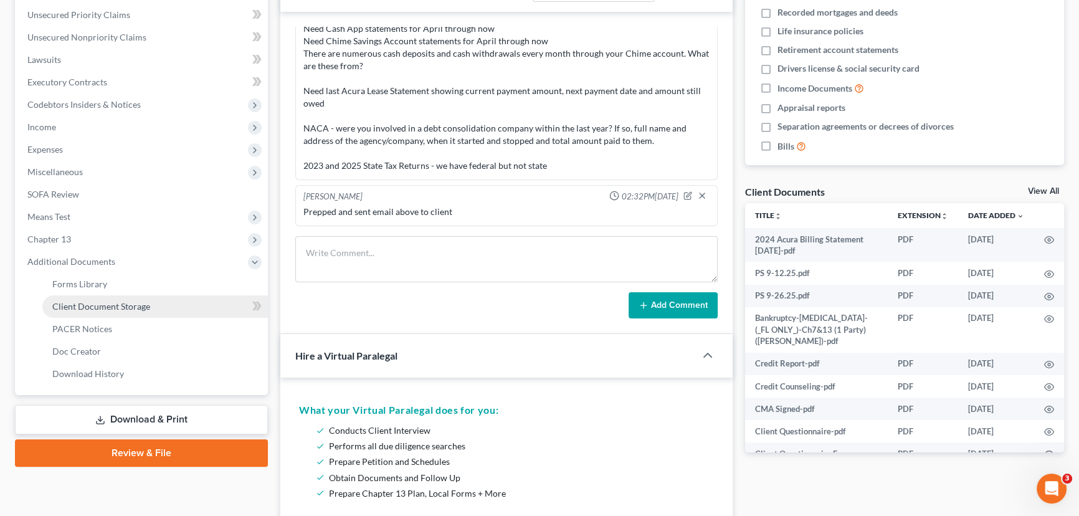
click at [169, 310] on link "Client Document Storage" at bounding box center [155, 306] width 226 height 22
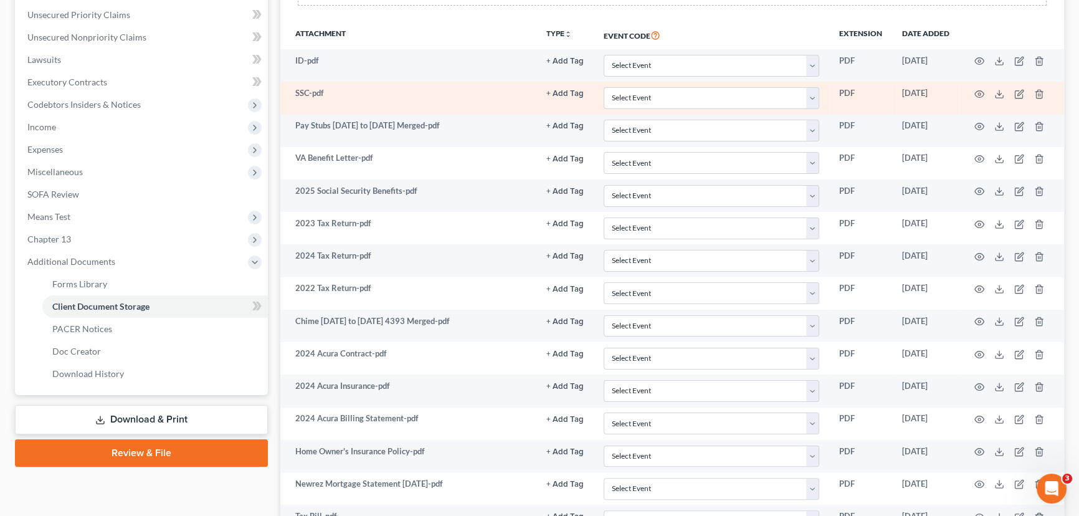
scroll to position [340, 0]
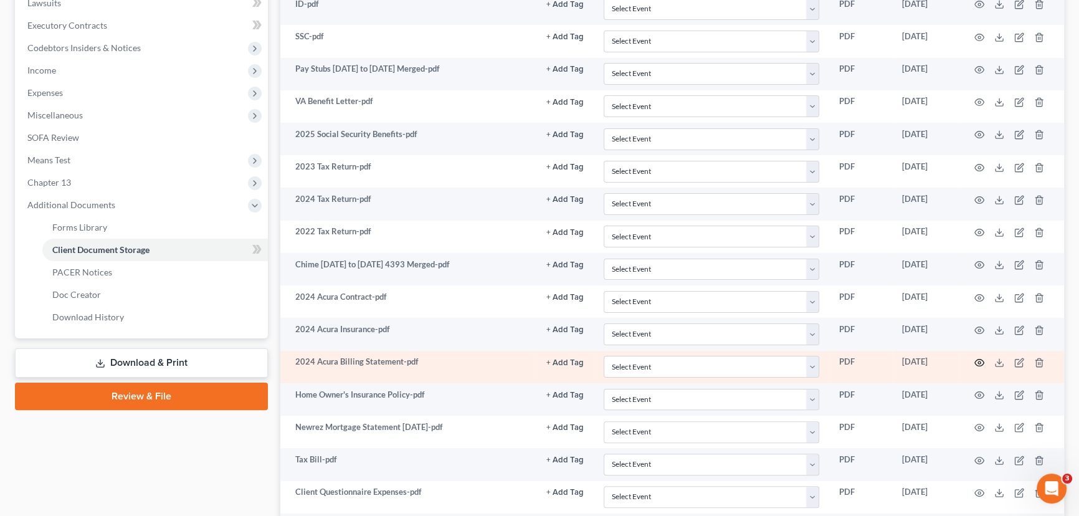
click at [869, 359] on icon "button" at bounding box center [979, 363] width 10 height 10
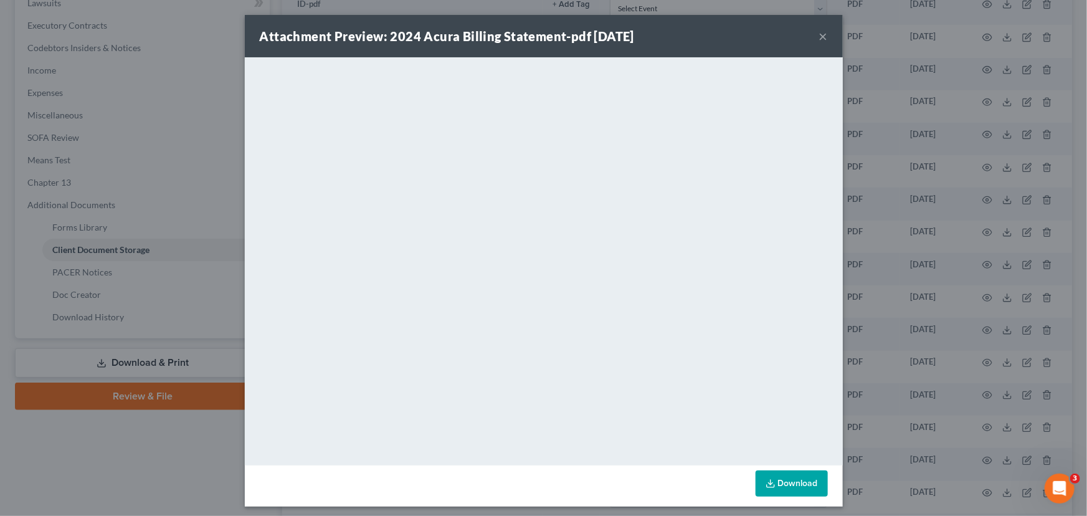
click at [819, 36] on button "×" at bounding box center [823, 36] width 9 height 15
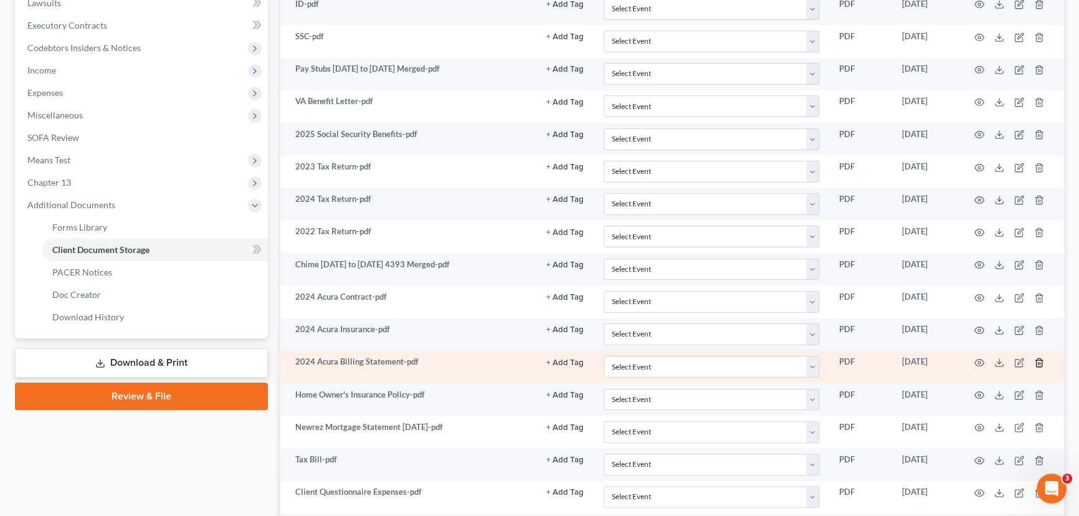
click at [869, 361] on icon "button" at bounding box center [1039, 363] width 10 height 10
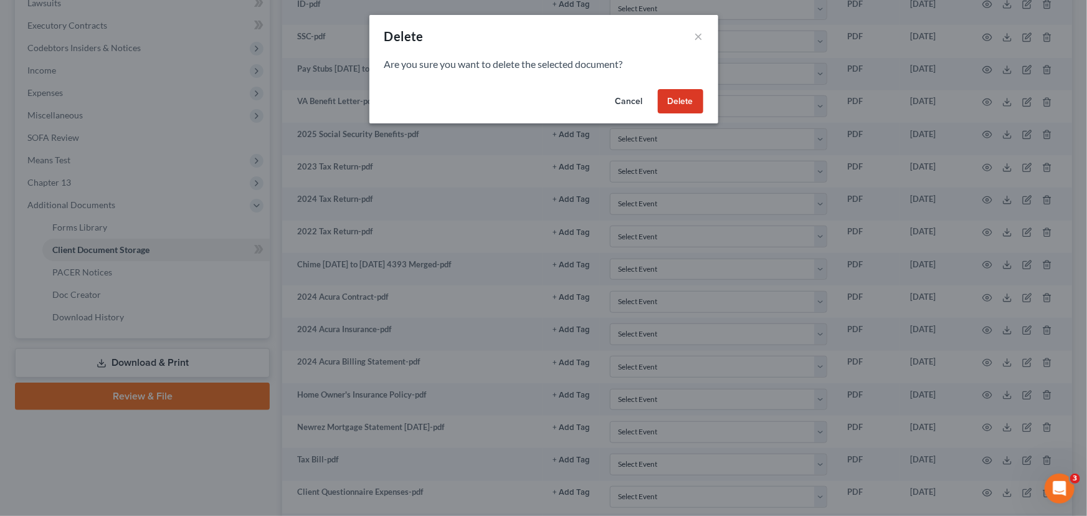
click at [669, 102] on button "Delete" at bounding box center [680, 101] width 45 height 25
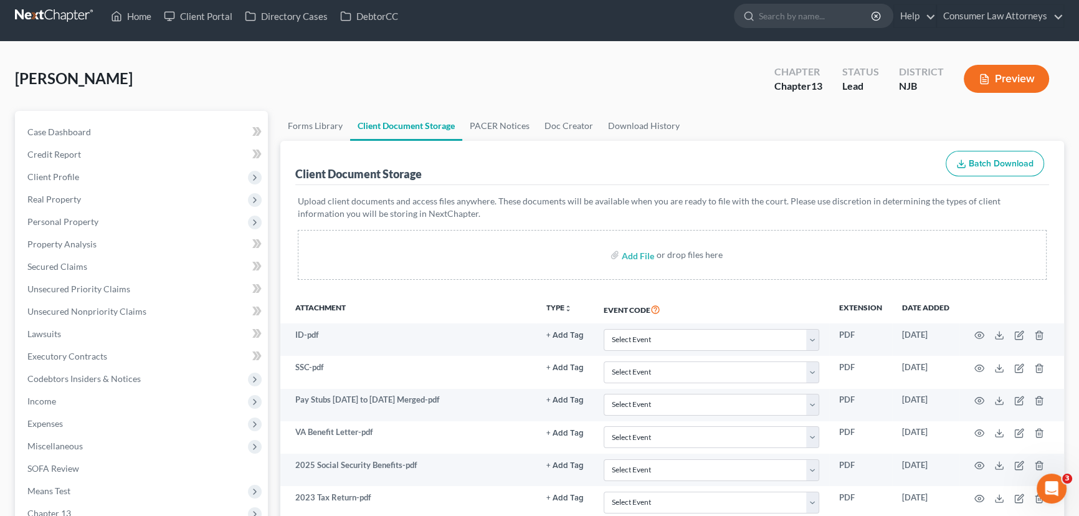
scroll to position [0, 0]
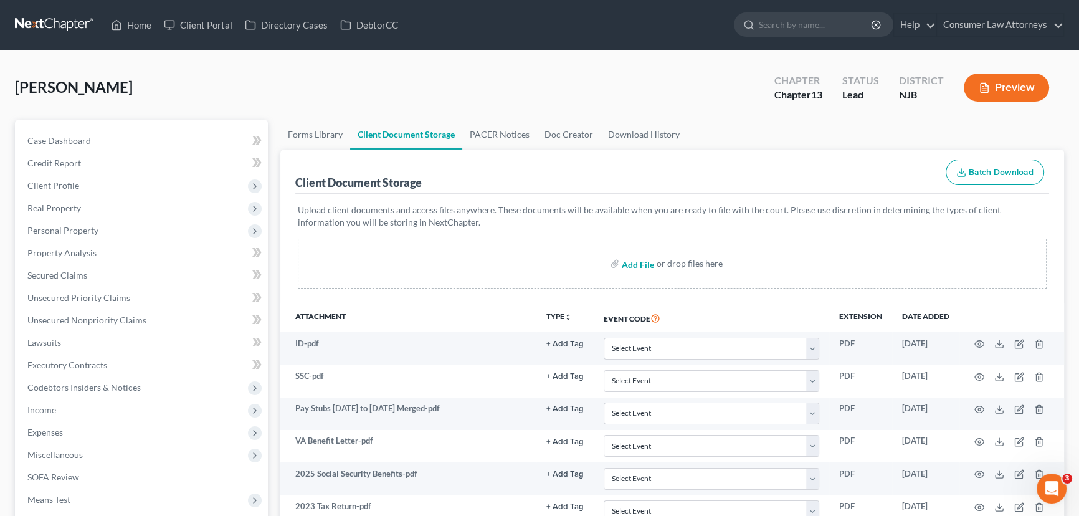
click at [640, 262] on input "file" at bounding box center [637, 263] width 30 height 22
type input "C:\fakepath\Acura Loan Statement.pdf"
click at [110, 134] on link "Case Dashboard" at bounding box center [142, 141] width 250 height 22
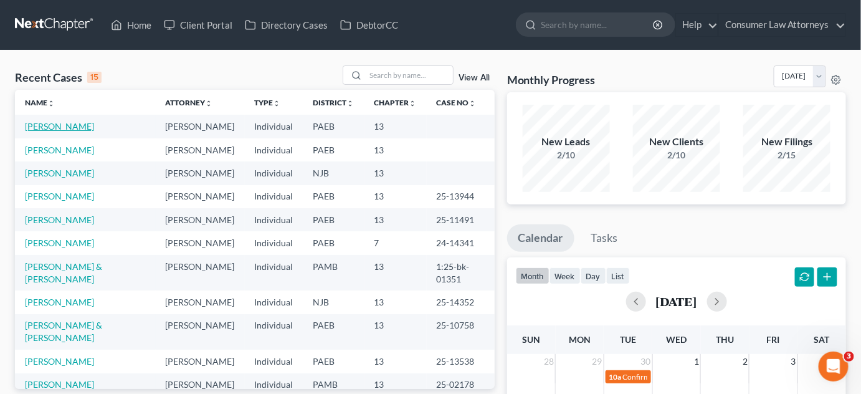
click at [74, 127] on link "[PERSON_NAME]" at bounding box center [59, 126] width 69 height 11
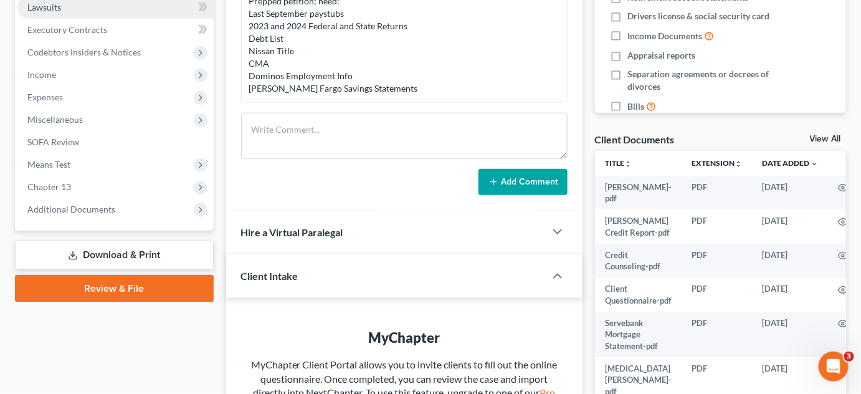
scroll to position [340, 0]
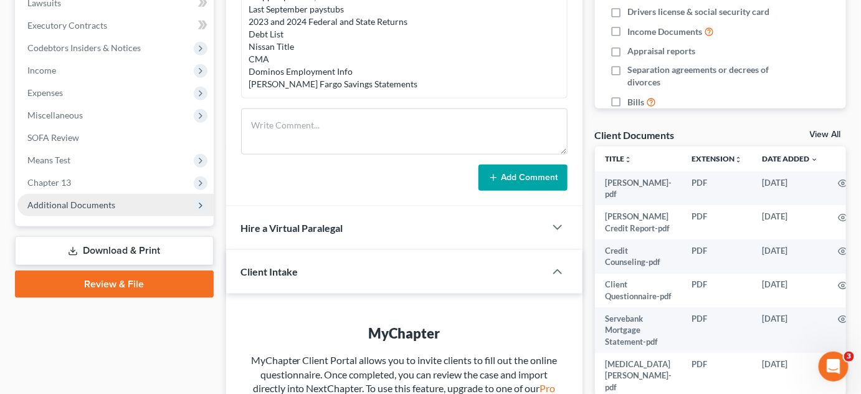
click at [93, 202] on span "Additional Documents" at bounding box center [71, 204] width 88 height 11
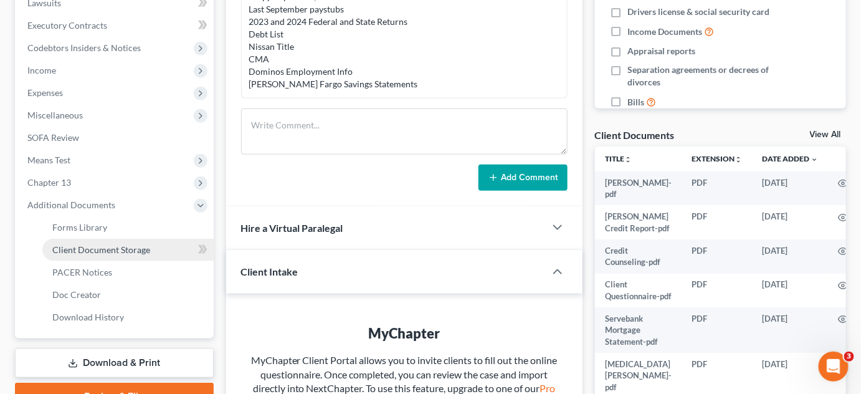
click at [108, 248] on span "Client Document Storage" at bounding box center [101, 249] width 98 height 11
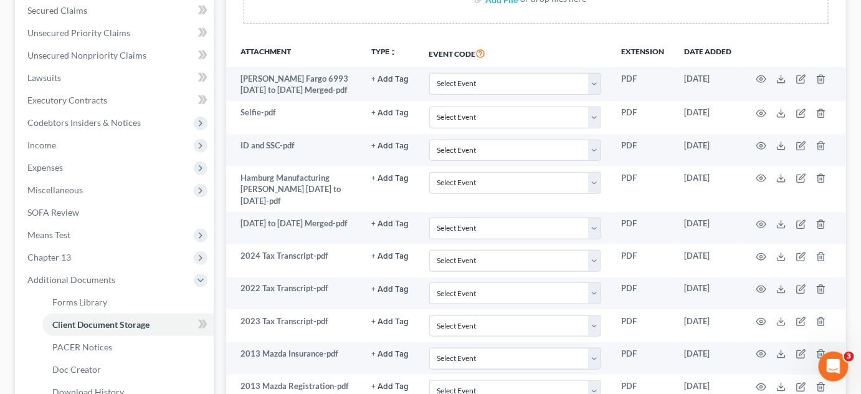
scroll to position [283, 0]
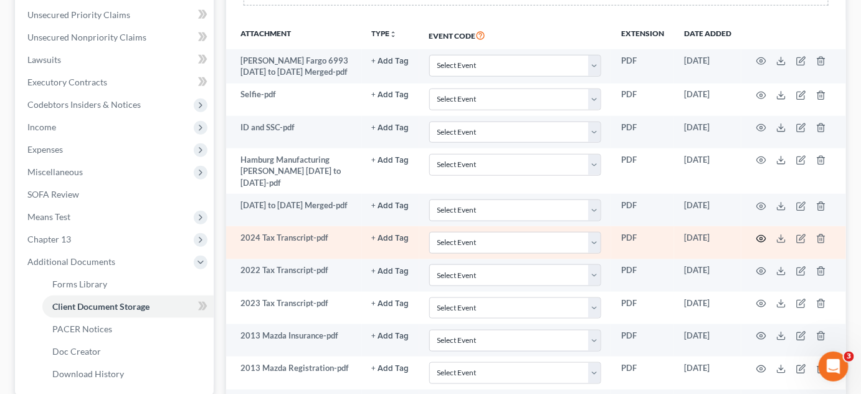
click at [761, 236] on icon "button" at bounding box center [761, 239] width 10 height 10
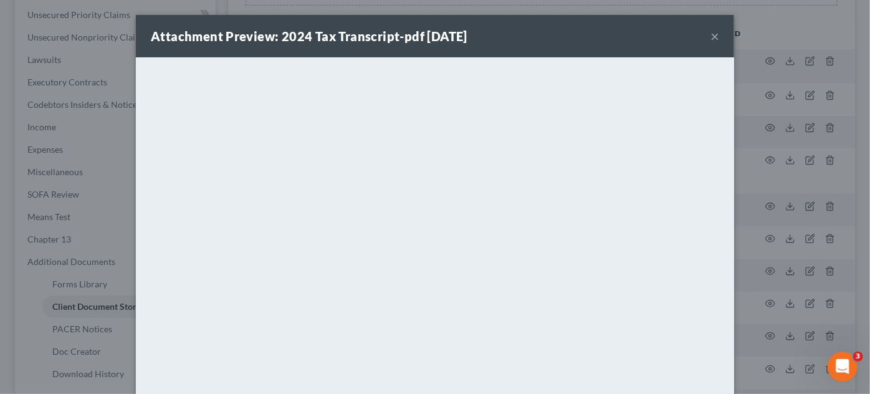
click at [710, 38] on button "×" at bounding box center [714, 36] width 9 height 15
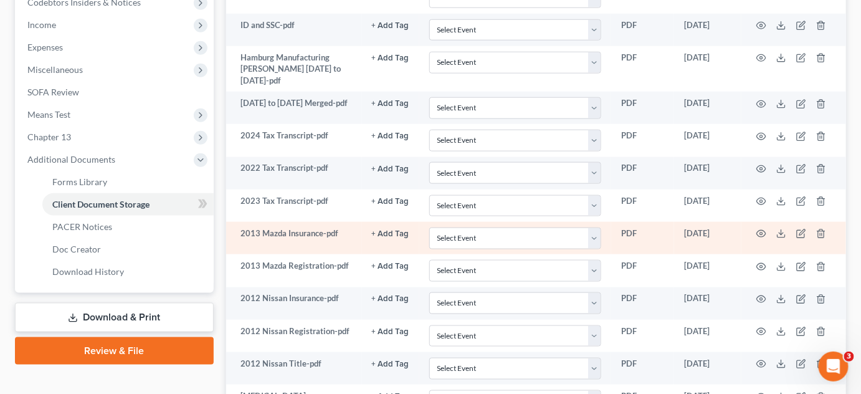
scroll to position [384, 0]
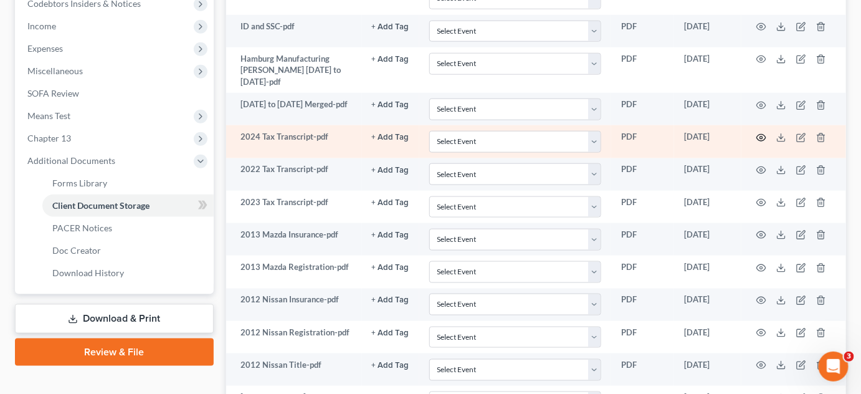
click at [765, 136] on icon "button" at bounding box center [761, 137] width 9 height 7
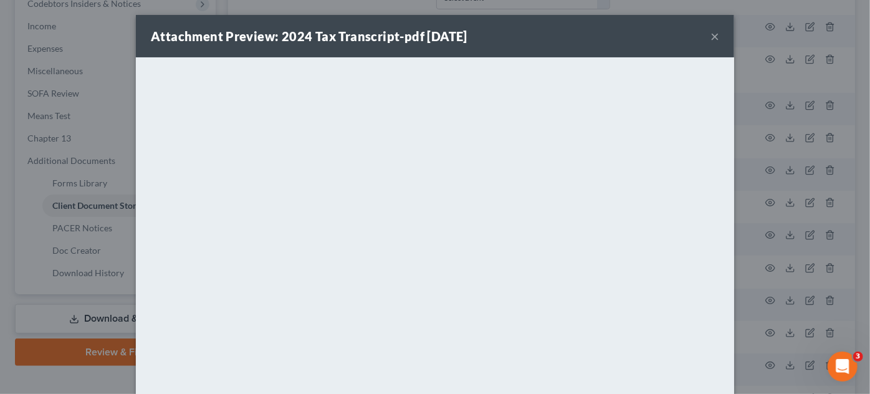
click at [710, 32] on button "×" at bounding box center [714, 36] width 9 height 15
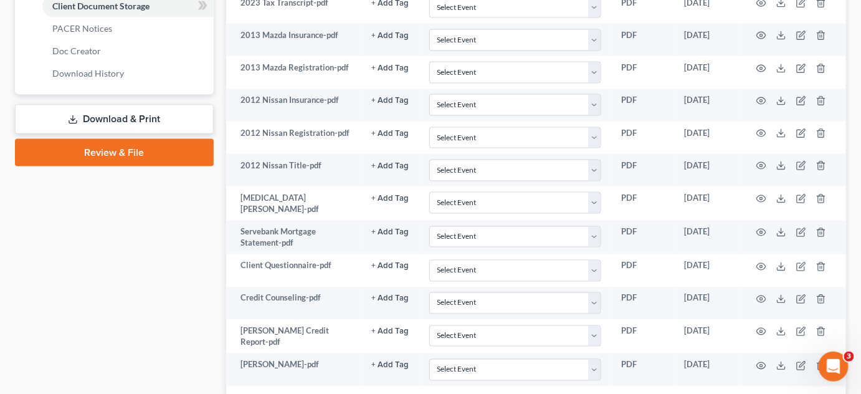
scroll to position [610, 0]
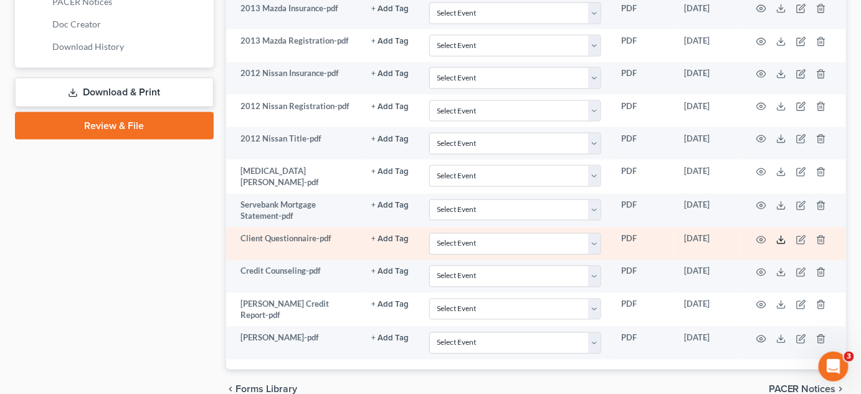
click at [781, 236] on line at bounding box center [781, 238] width 0 height 5
